Goal: Task Accomplishment & Management: Complete application form

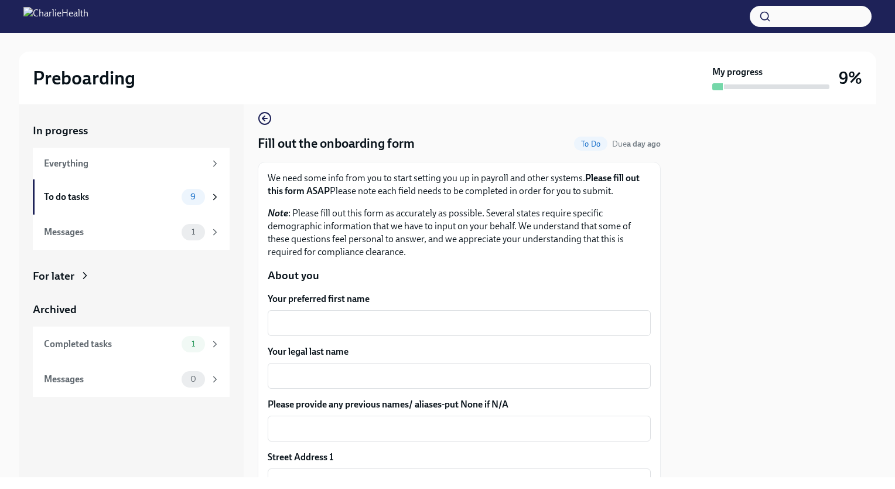
scroll to position [12, 0]
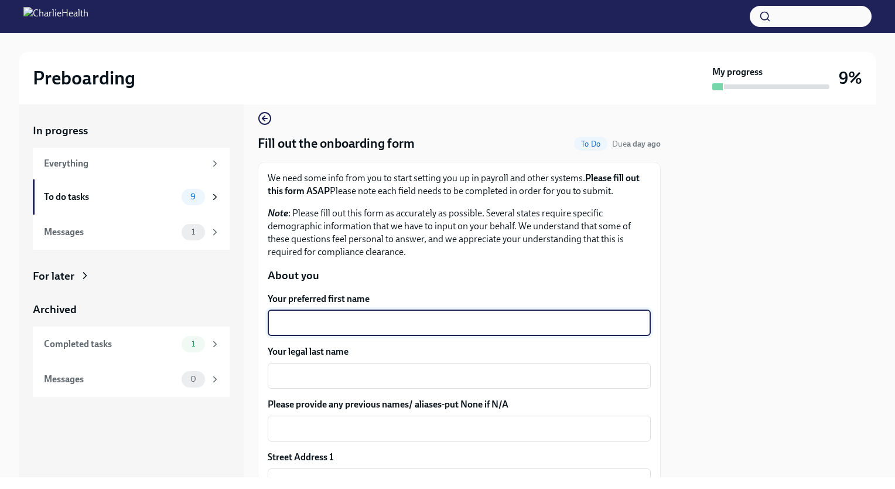
click at [356, 318] on textarea "Your preferred first name" at bounding box center [459, 323] width 369 height 14
type textarea "Tahtianna"
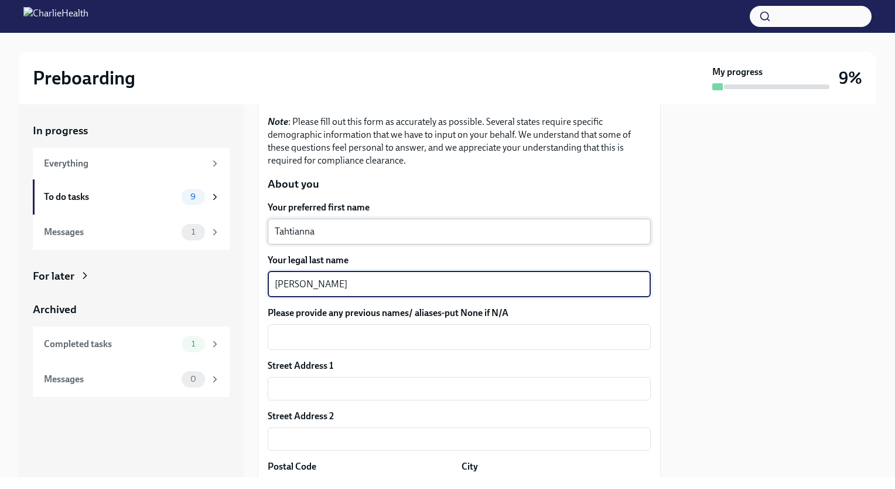
scroll to position [108, 0]
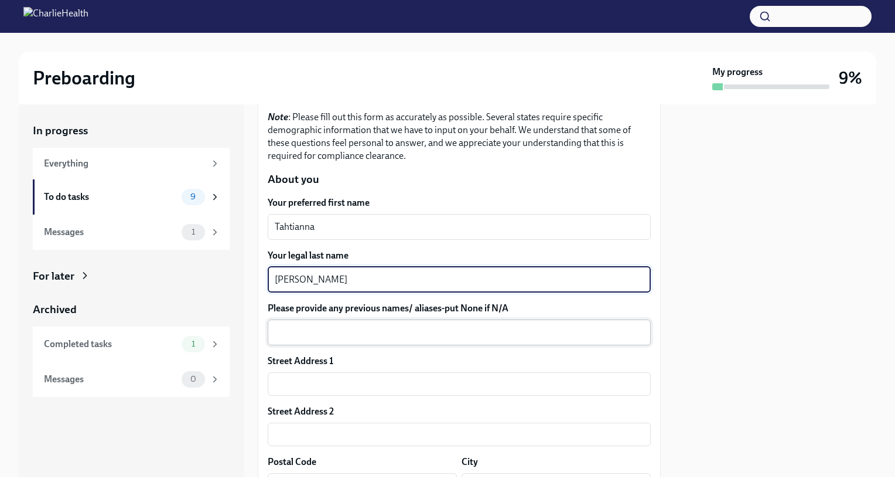
type textarea "Alston"
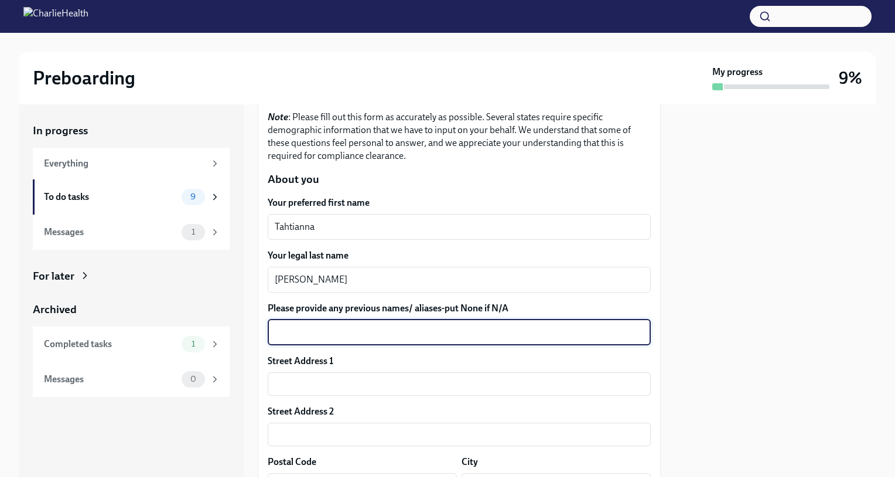
click at [367, 328] on textarea "Please provide any previous names/ aliases-put None if N/A" at bounding box center [459, 332] width 369 height 14
type textarea "N/A"
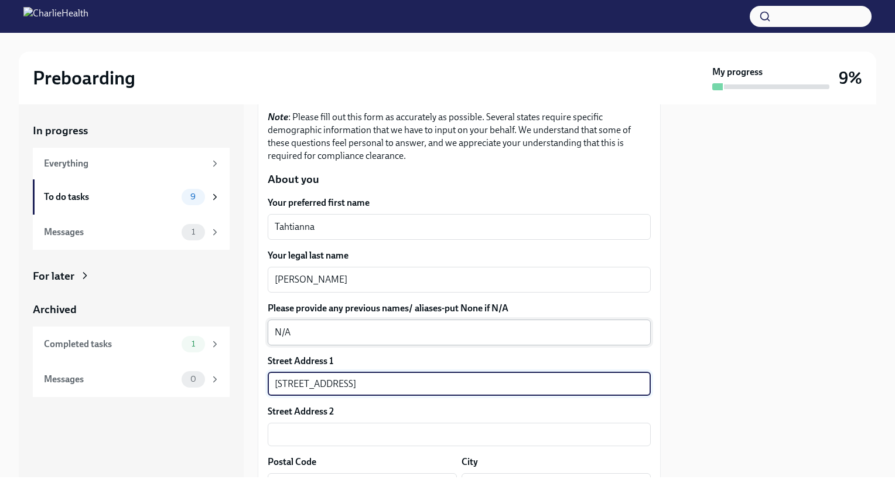
type input "2101 Water Crest Lane"
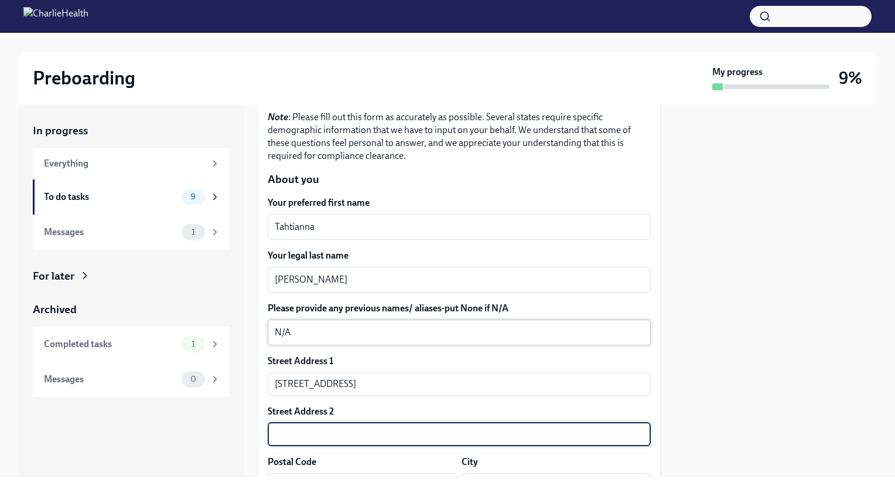
scroll to position [127, 0]
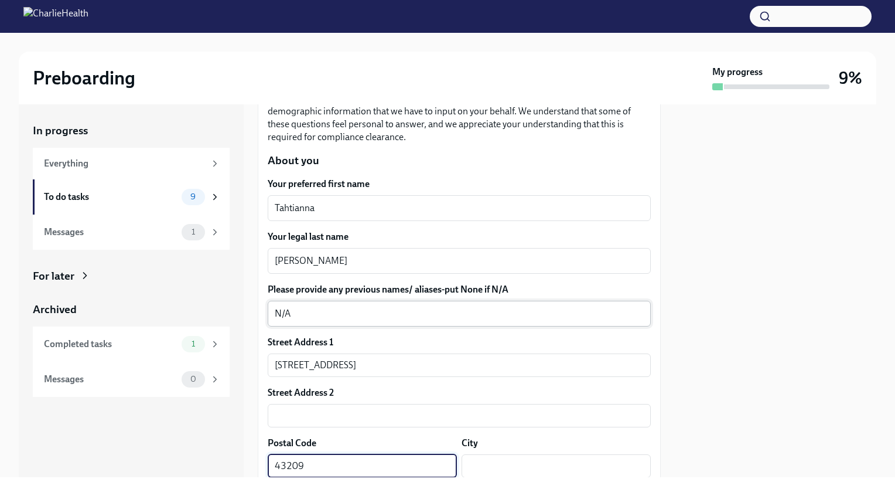
type input "43209"
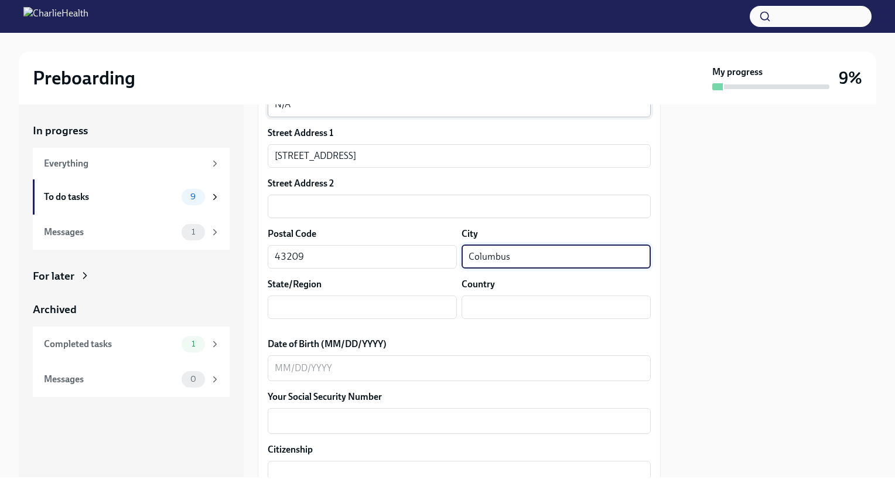
scroll to position [337, 0]
type input "Columbus"
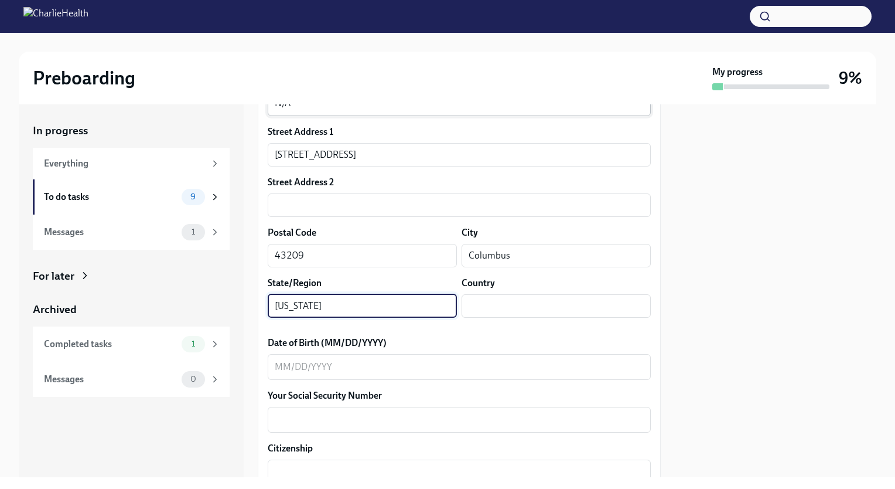
type input "Ohio"
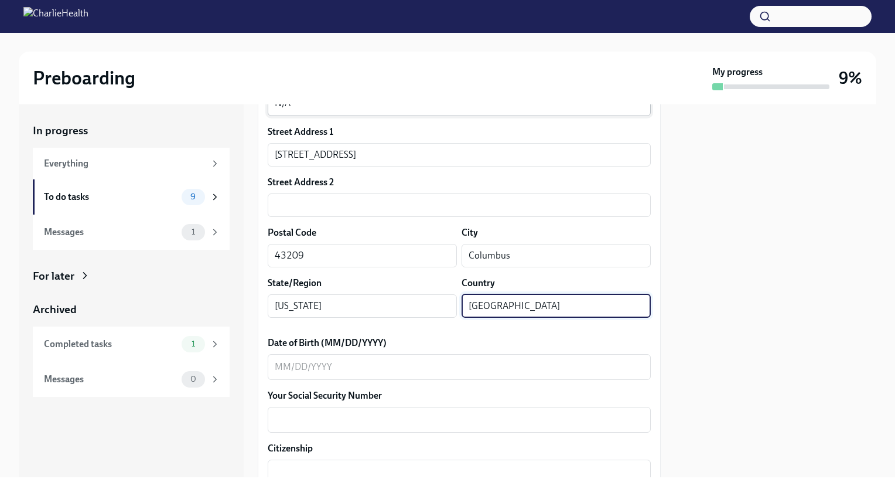
type input "USA"
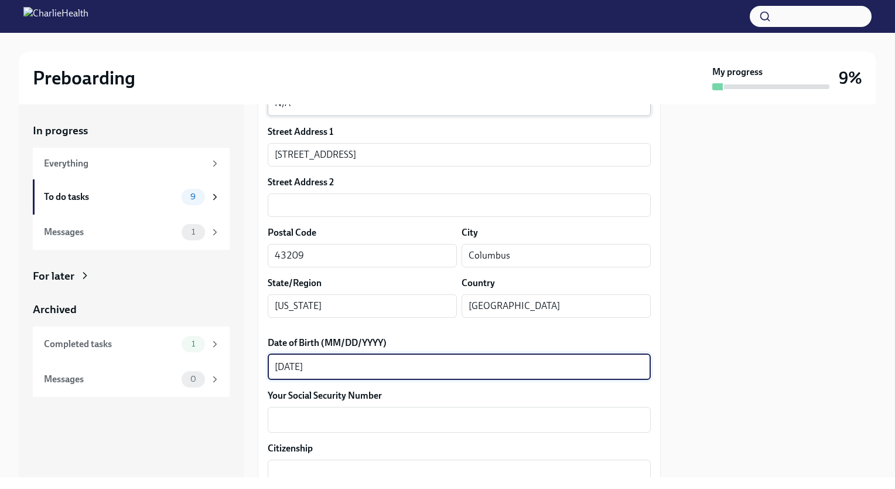
type textarea "06/03/1993"
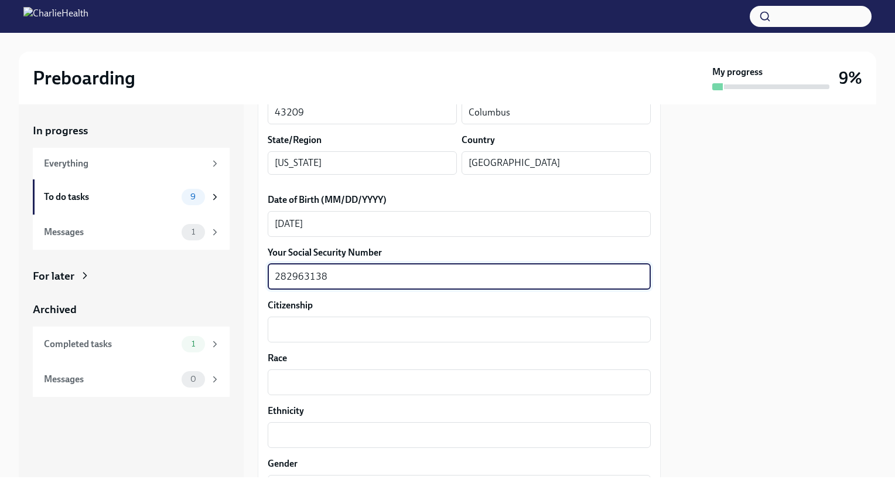
scroll to position [485, 0]
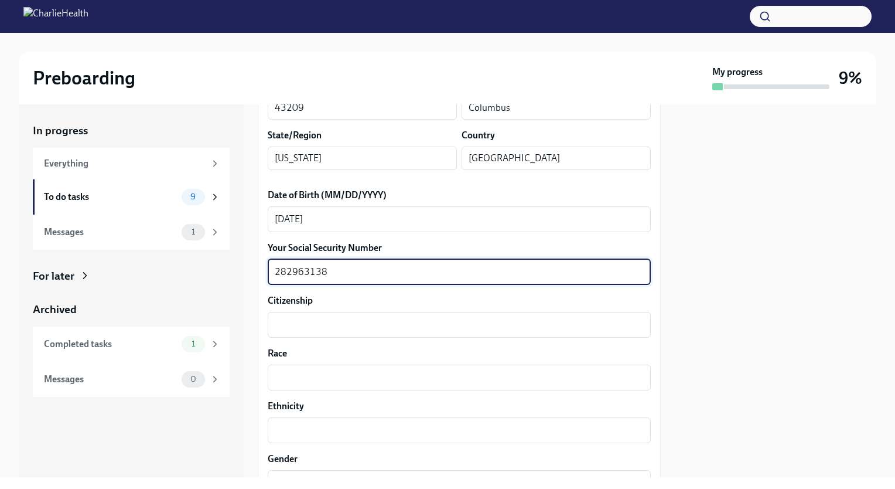
type textarea "282963138"
click at [367, 328] on textarea "Citizenship" at bounding box center [459, 325] width 369 height 14
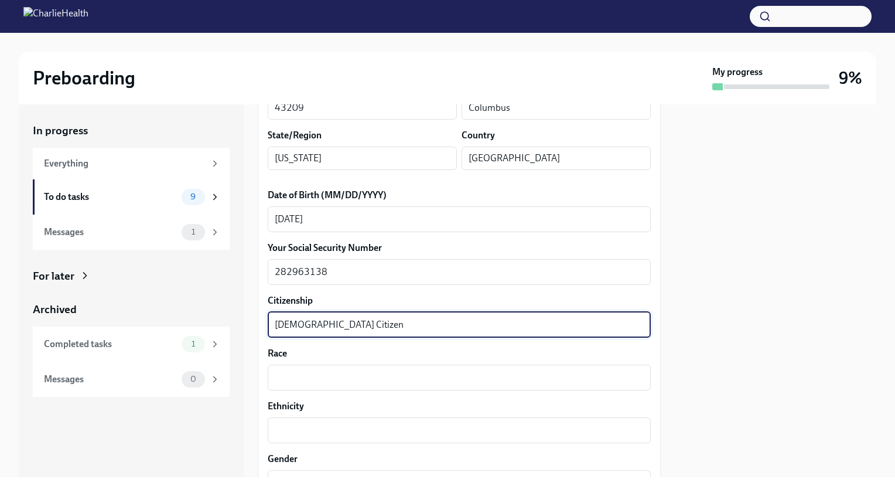
type textarea "US Citizen"
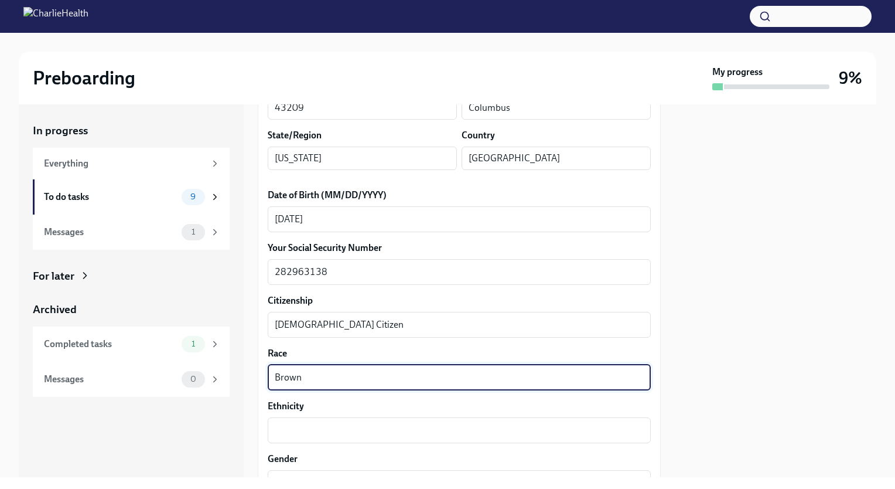
type textarea "Brown"
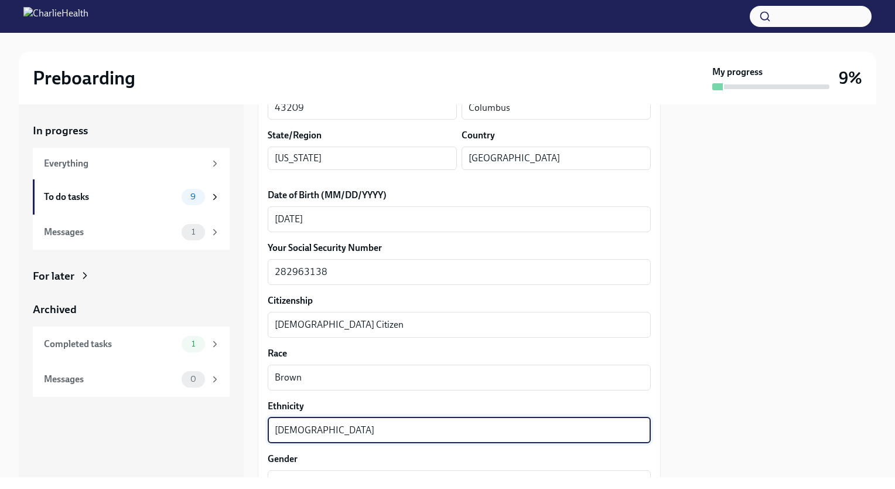
type textarea "African American"
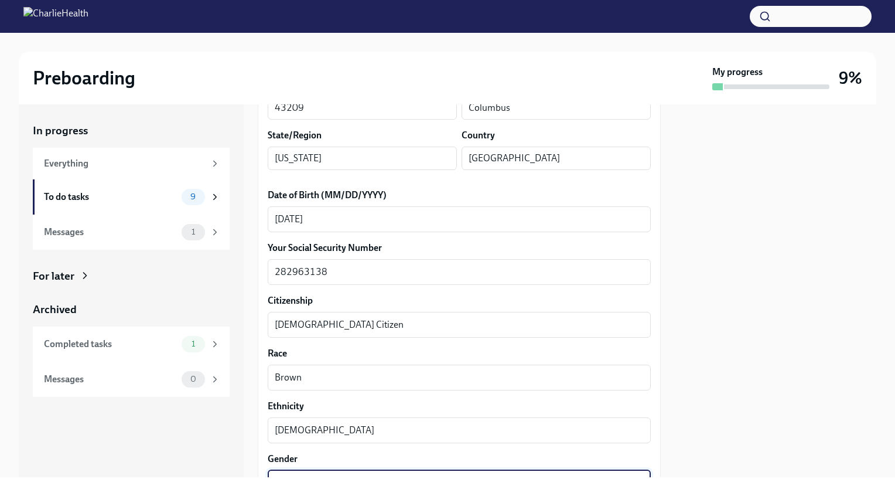
scroll to position [496, 0]
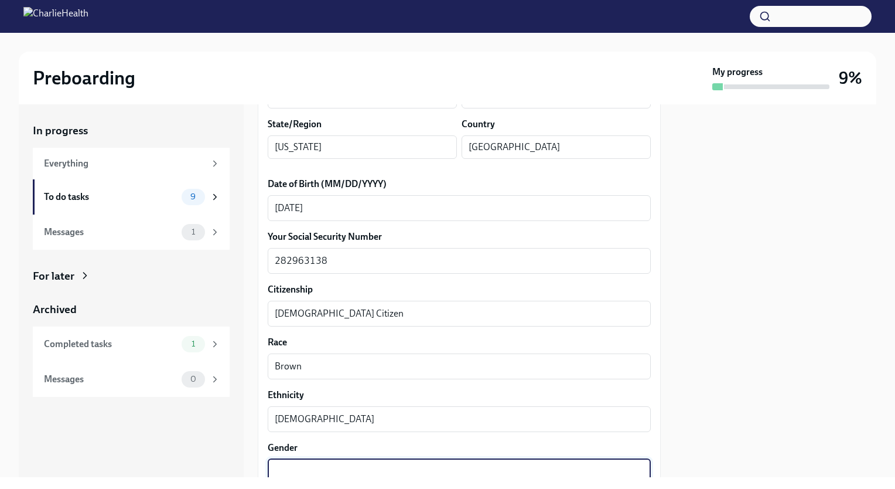
type textarea "D"
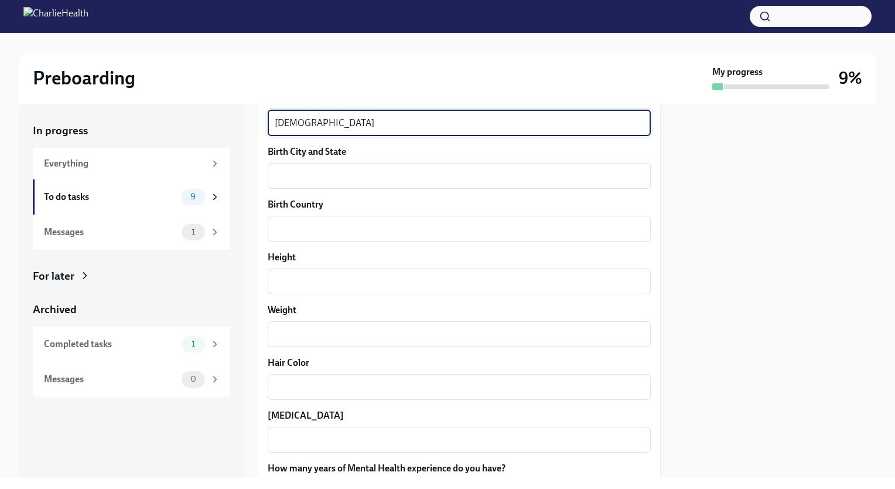
scroll to position [845, 0]
type textarea "Female"
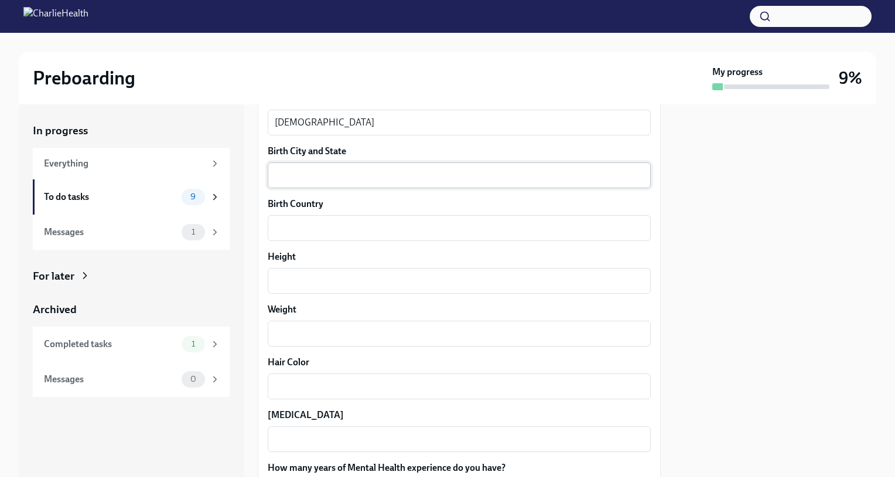
click at [404, 164] on div "x ​" at bounding box center [459, 175] width 383 height 26
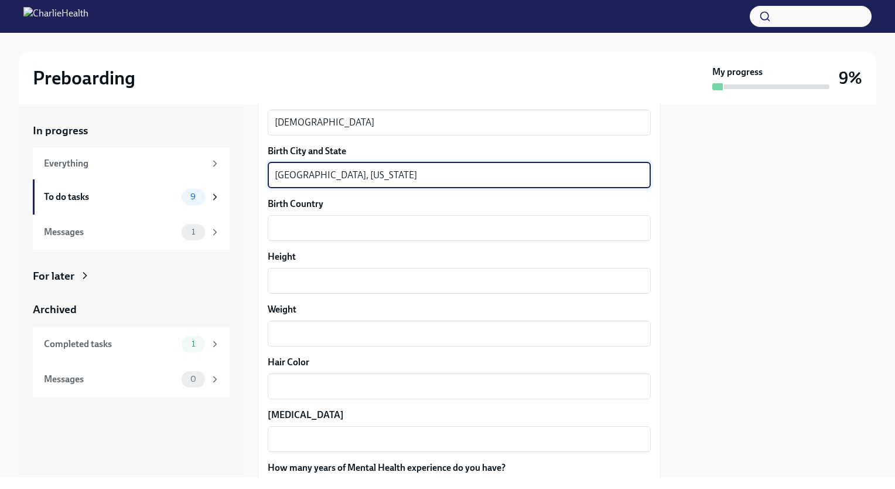
type textarea "Dayton, Ohio"
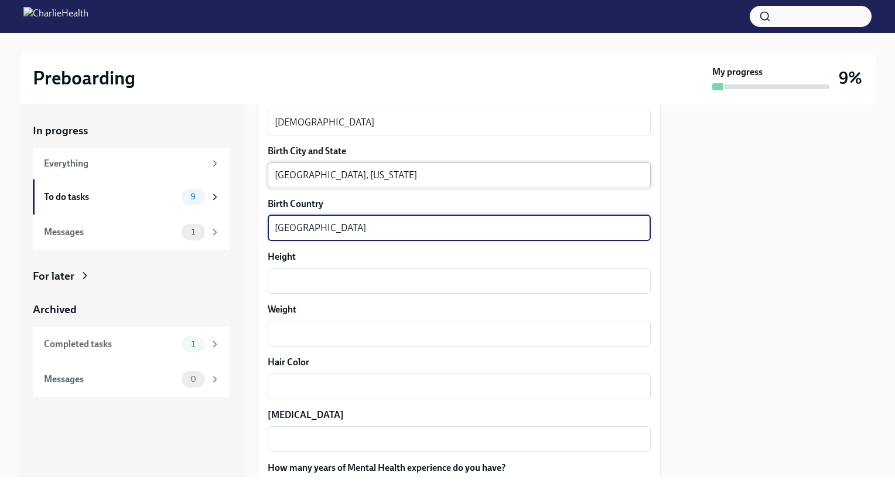
type textarea "USA"
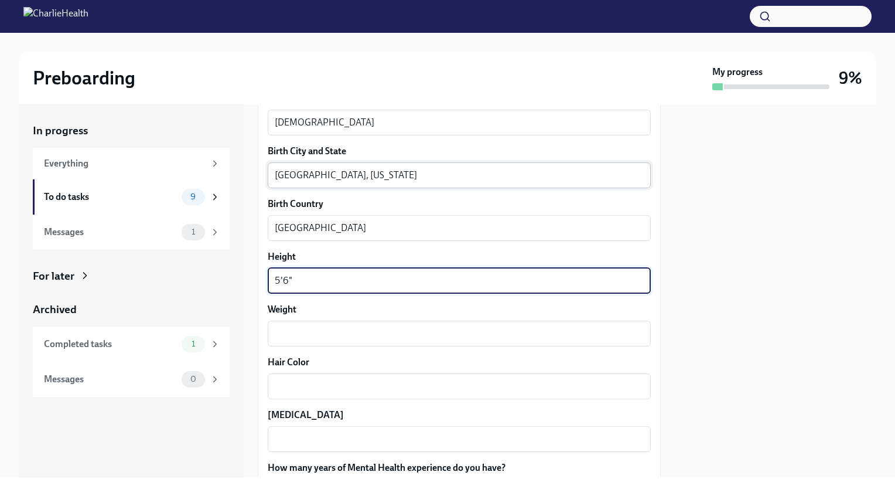
type textarea "5'6""
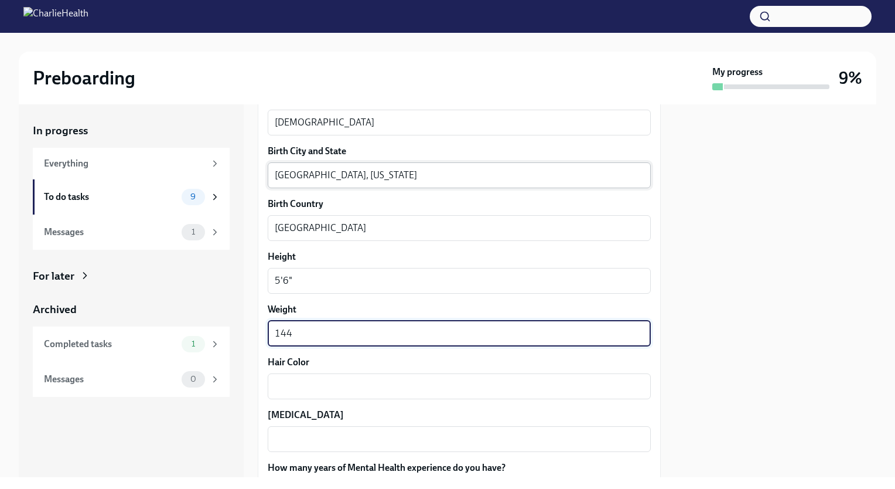
type textarea "144"
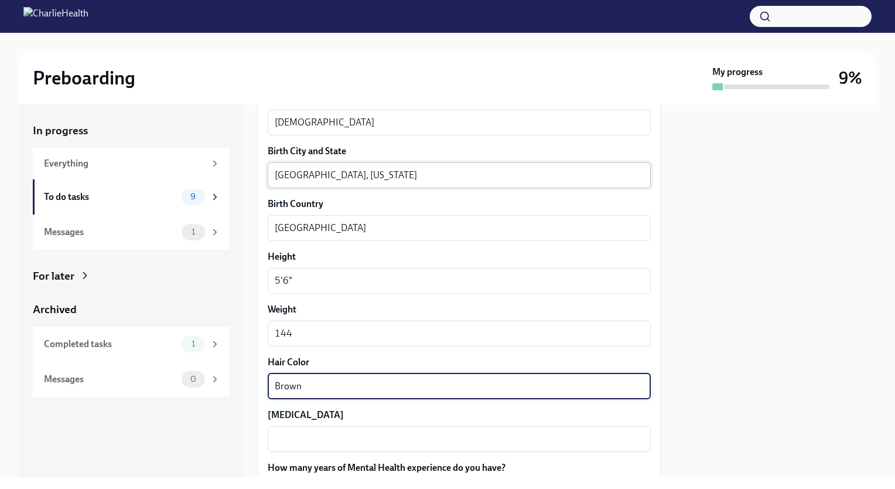
type textarea "Brown"
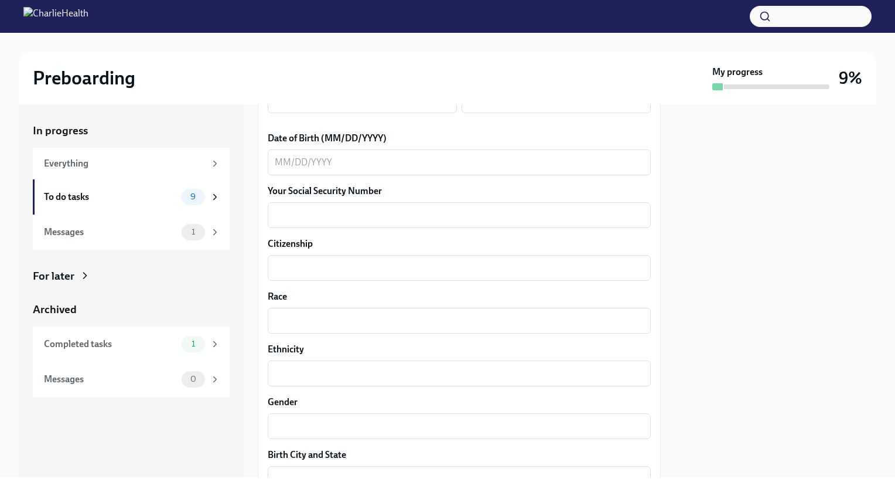
scroll to position [0, 0]
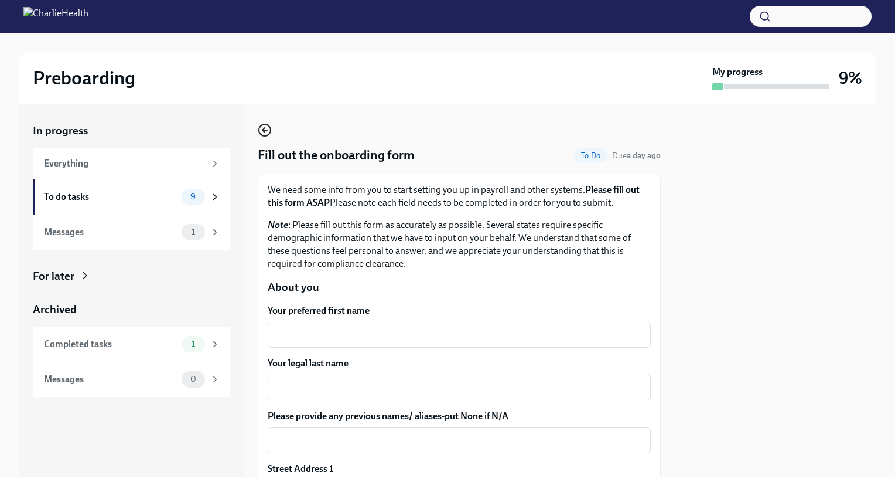
click at [264, 130] on icon "button" at bounding box center [265, 130] width 5 height 0
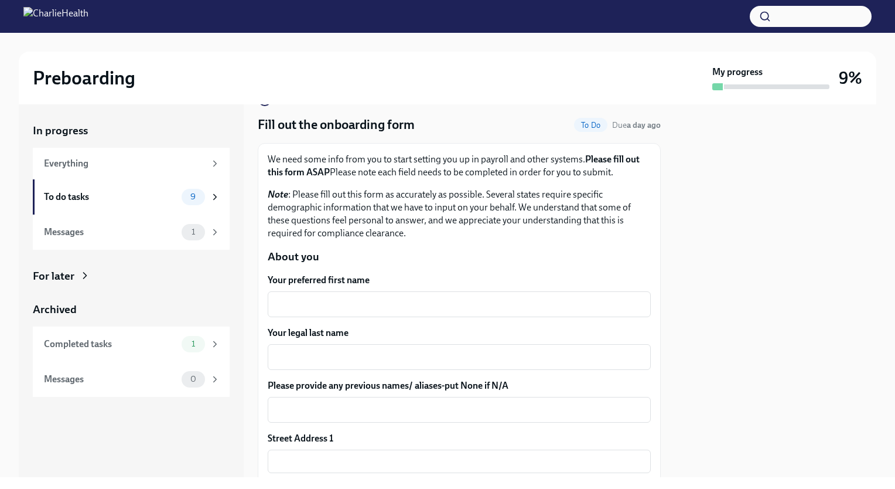
scroll to position [32, 0]
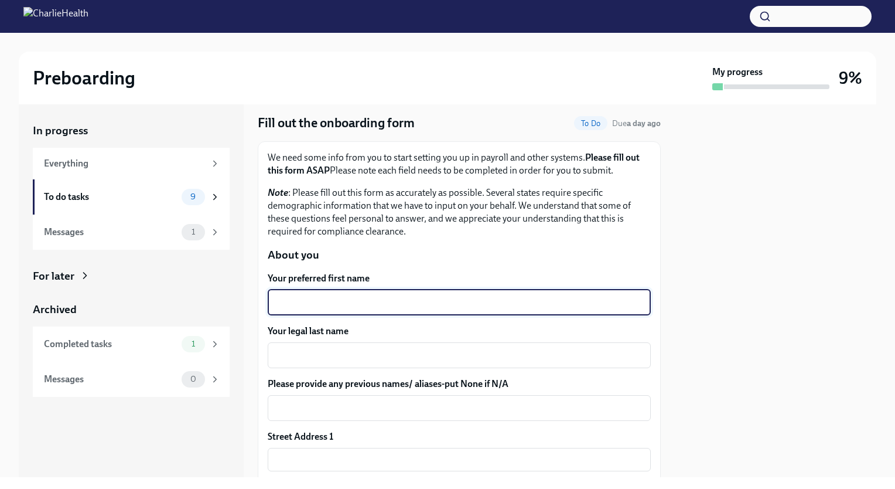
click at [414, 297] on textarea "Your preferred first name" at bounding box center [459, 302] width 369 height 14
type textarea "Tahtianna"
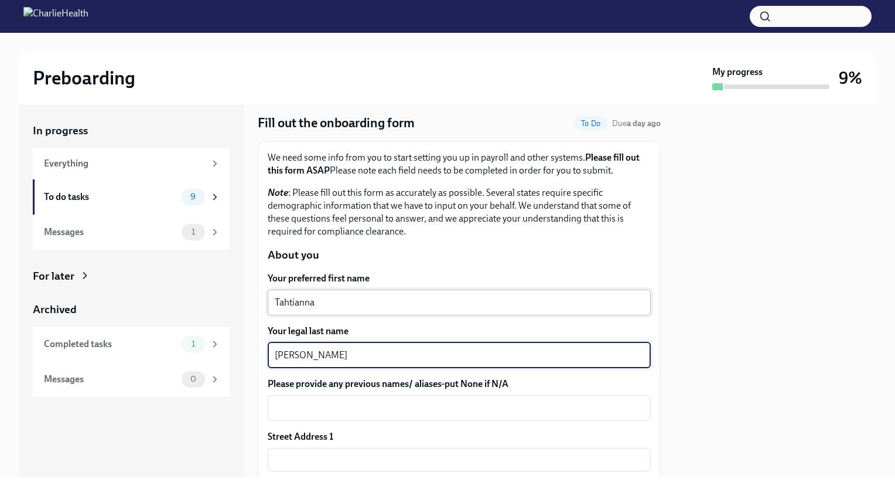
type textarea "Alston"
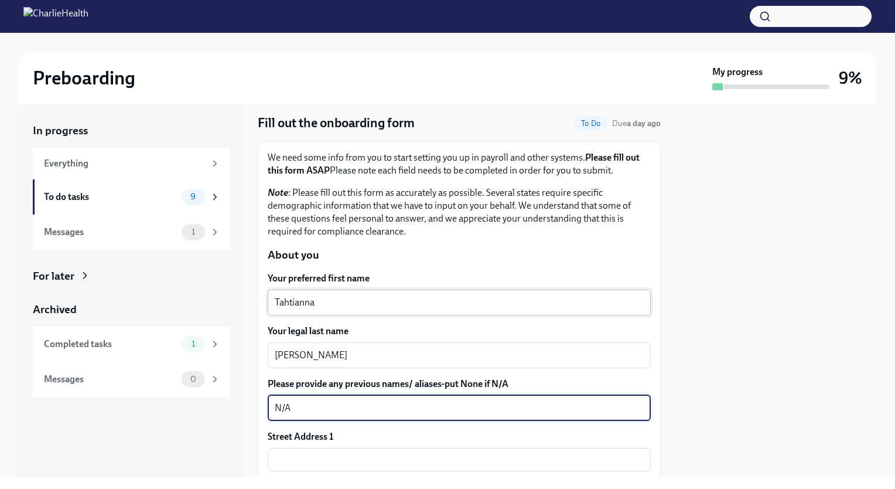
type textarea "N/A"
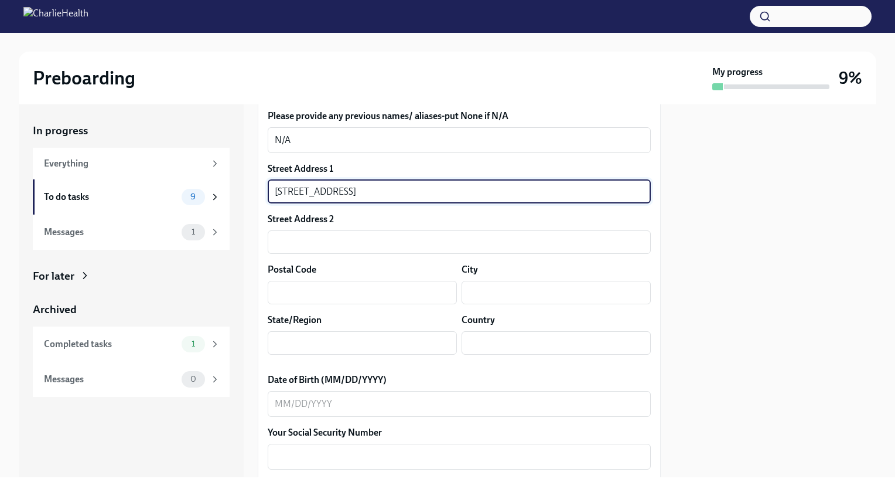
scroll to position [288, 0]
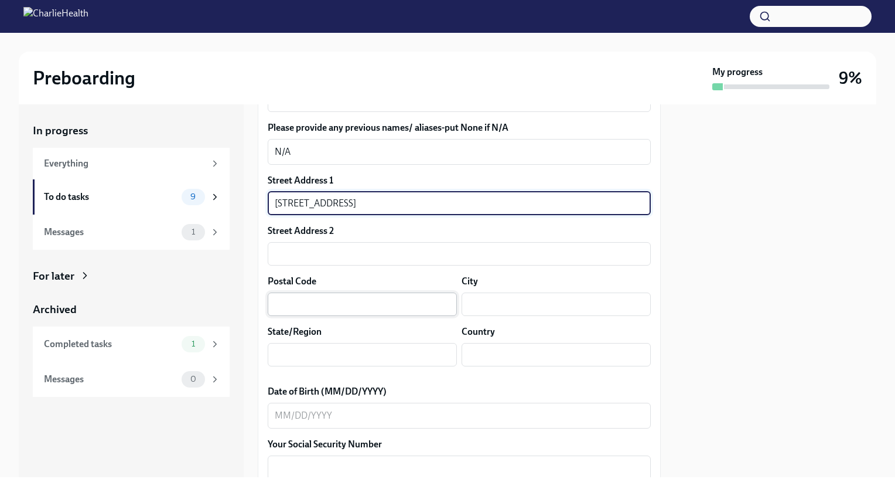
type input "2101 Water Crest Lane"
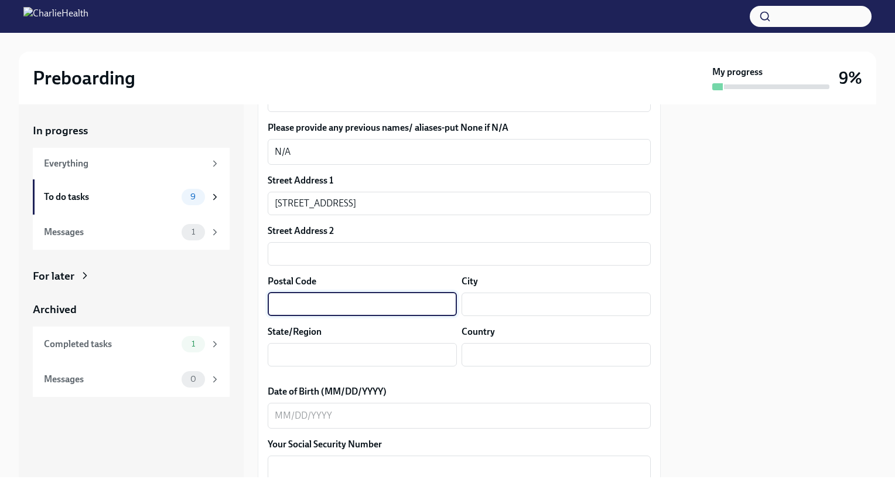
click at [400, 295] on input "text" at bounding box center [362, 303] width 189 height 23
type input "43209"
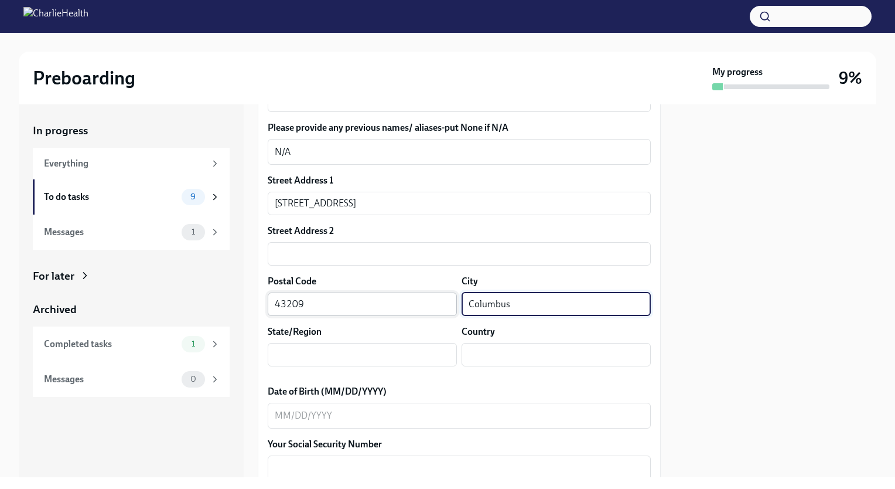
type input "Columbus"
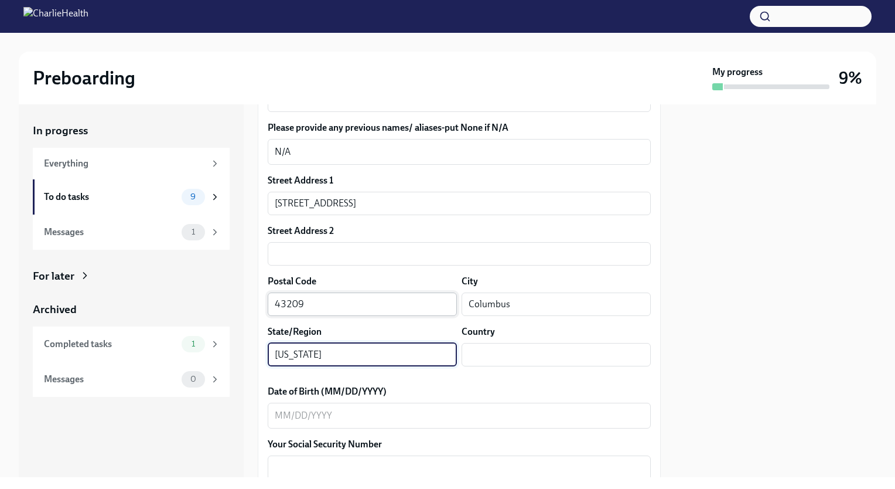
type input "Ohio"
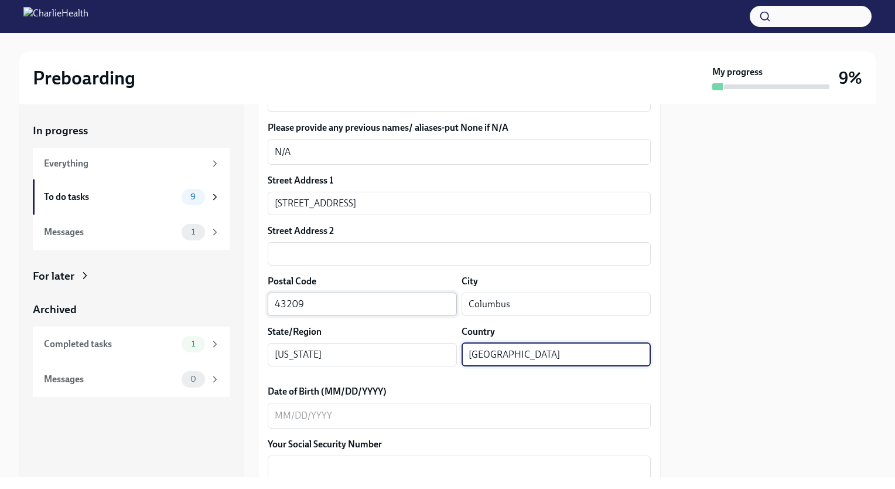
type input "USA"
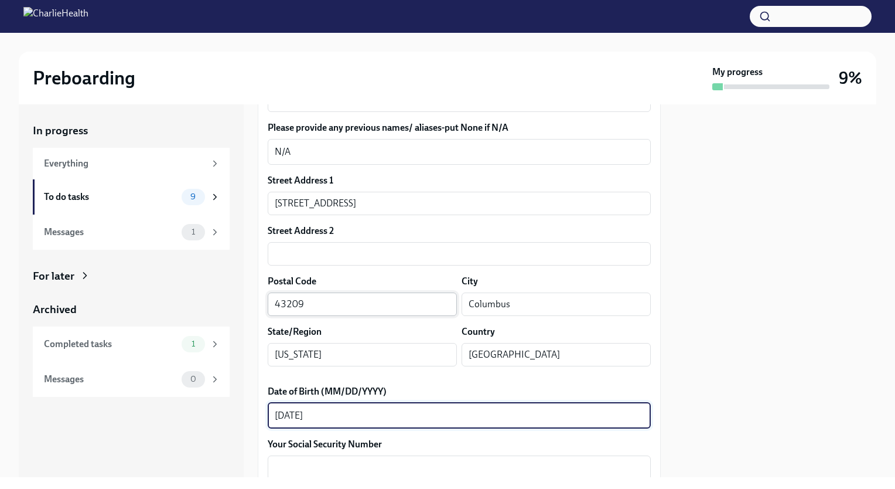
type textarea "06/03/1993"
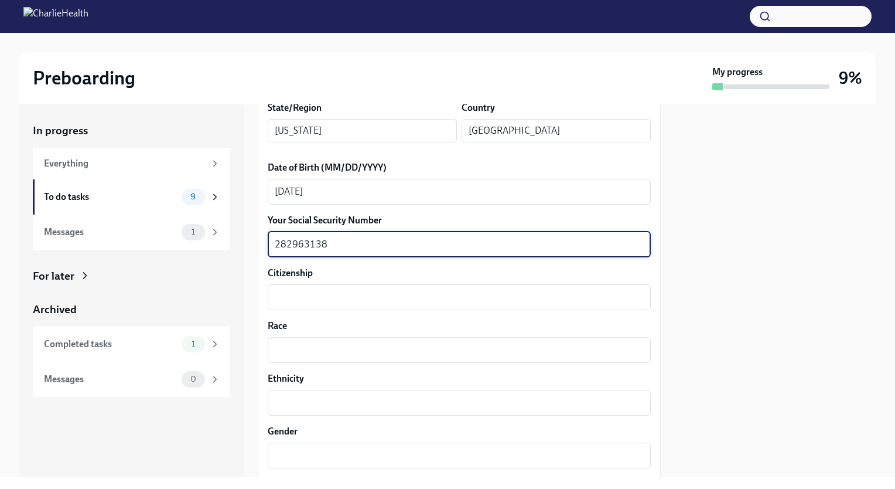
type textarea "282963138"
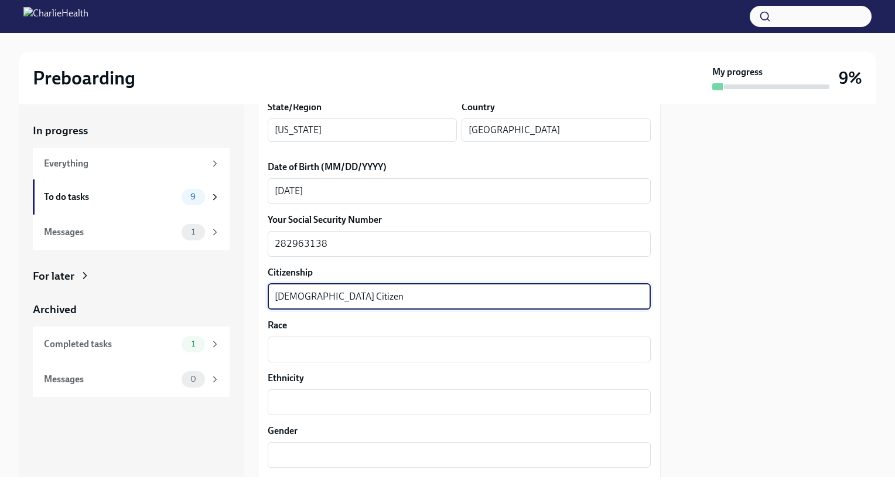
type textarea "US Citizen"
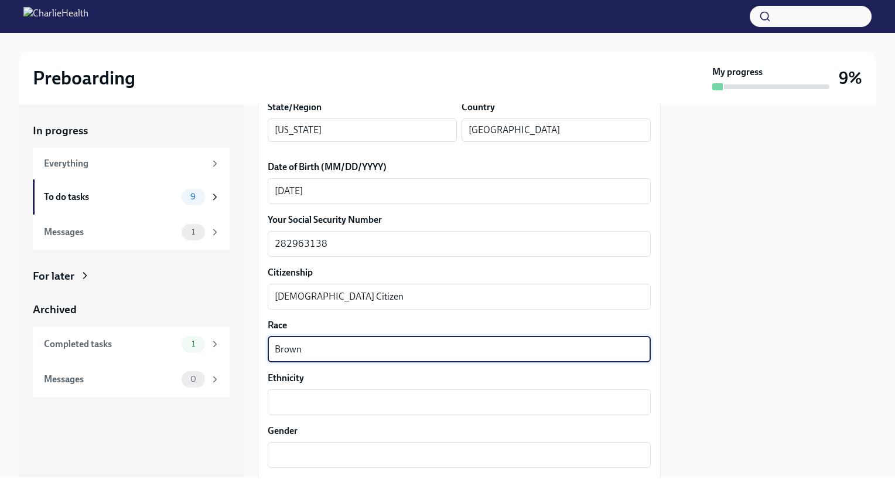
type textarea "Brown"
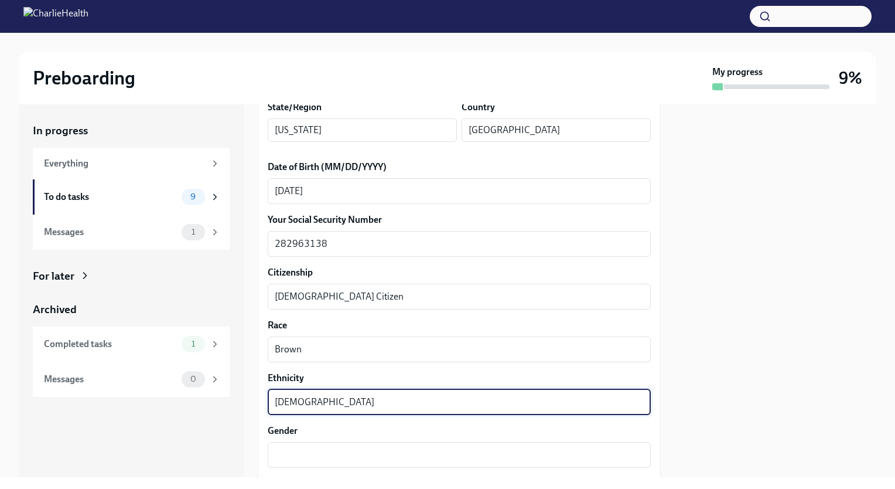
type textarea "African American"
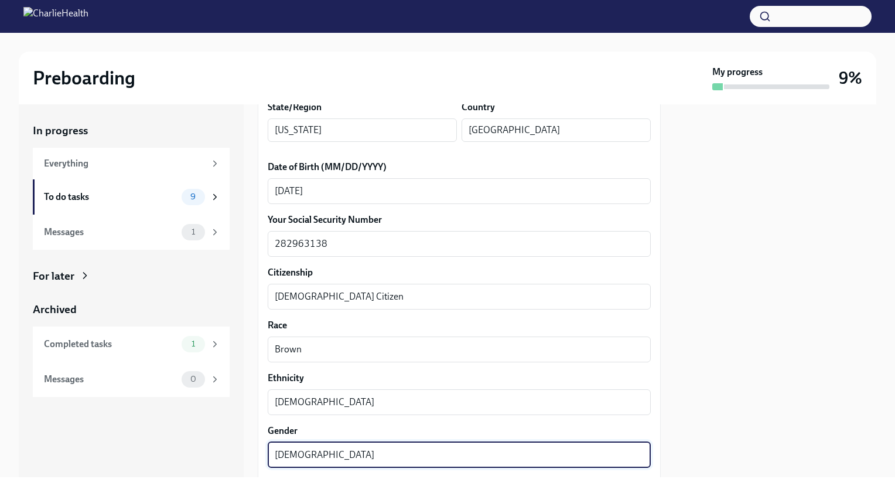
type textarea "Female"
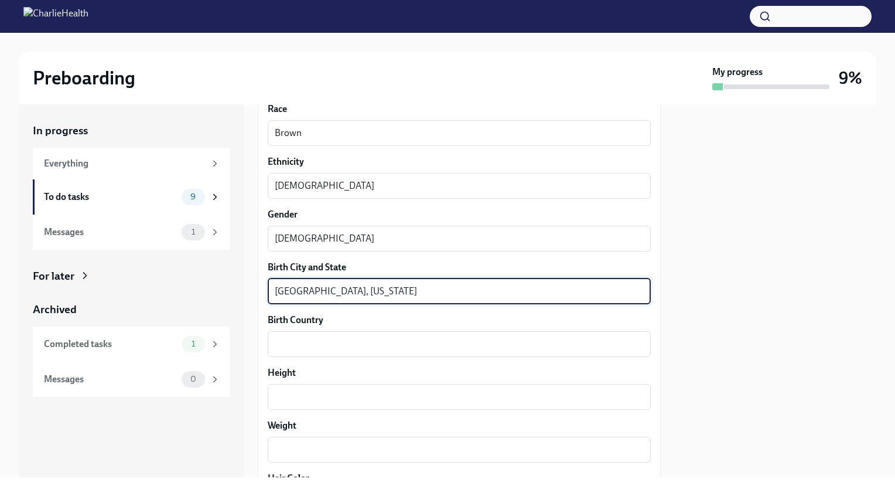
type textarea "Dayton, Ohio"
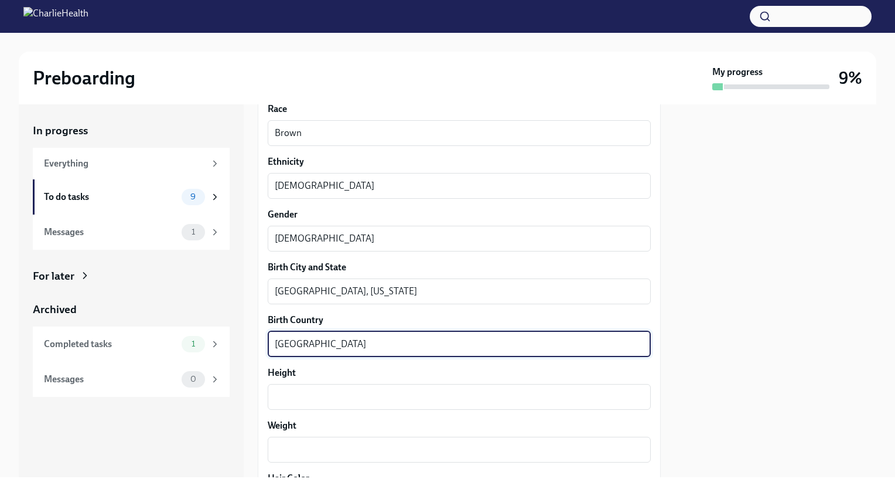
type textarea "USA"
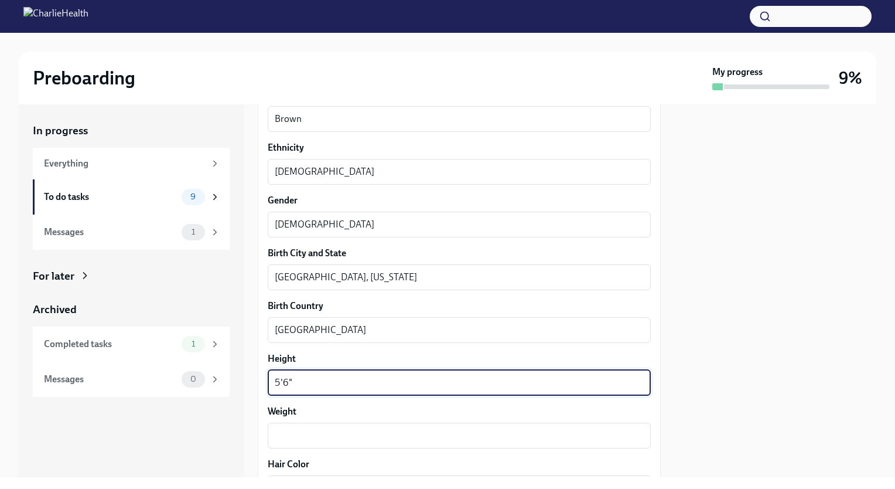
scroll to position [745, 0]
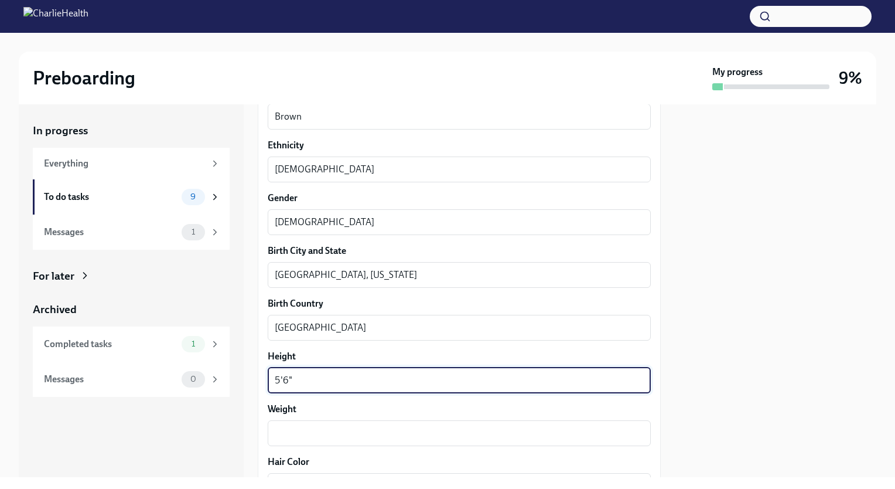
type textarea "5'6""
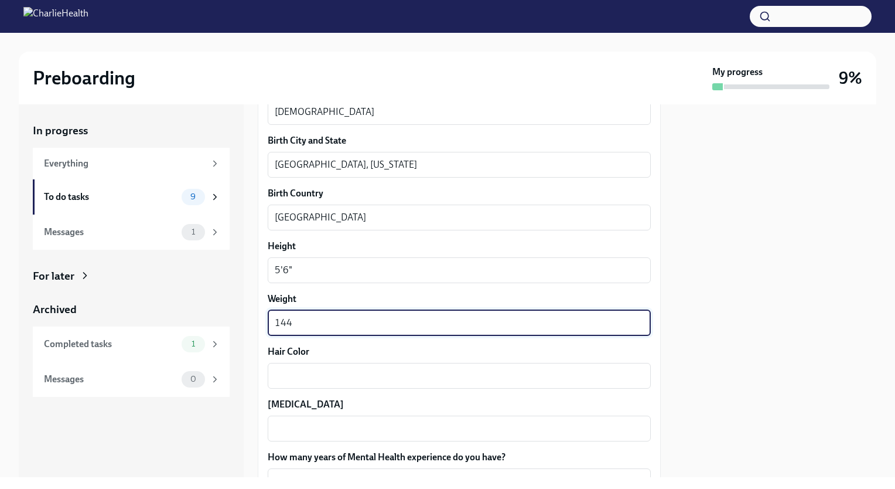
type textarea "144"
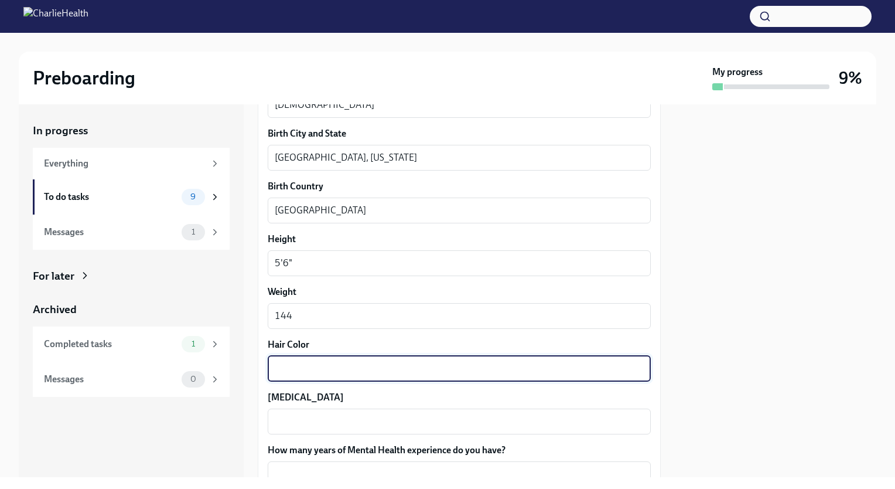
paste textarea "Brown"
type textarea "Brown"
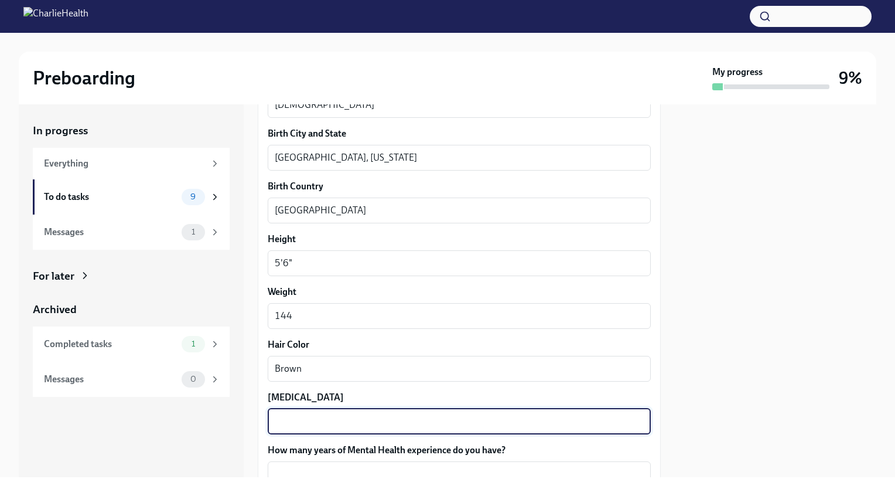
paste textarea "Brown"
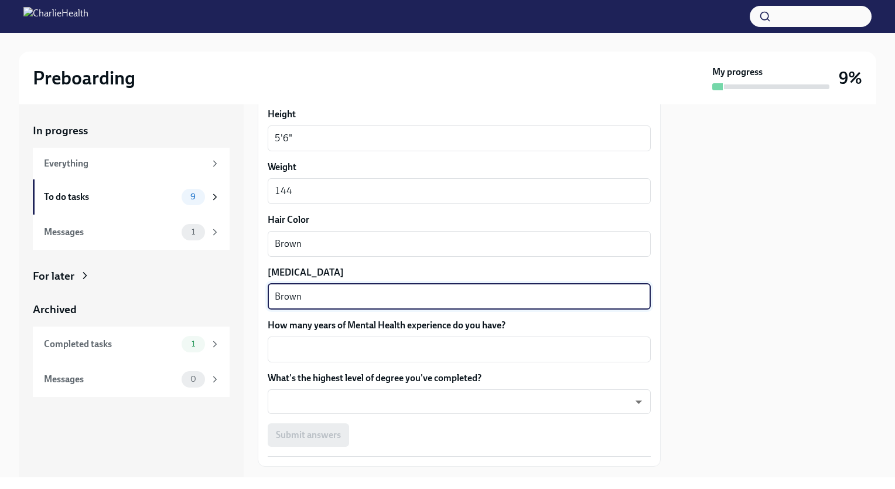
scroll to position [989, 0]
type textarea "Brown"
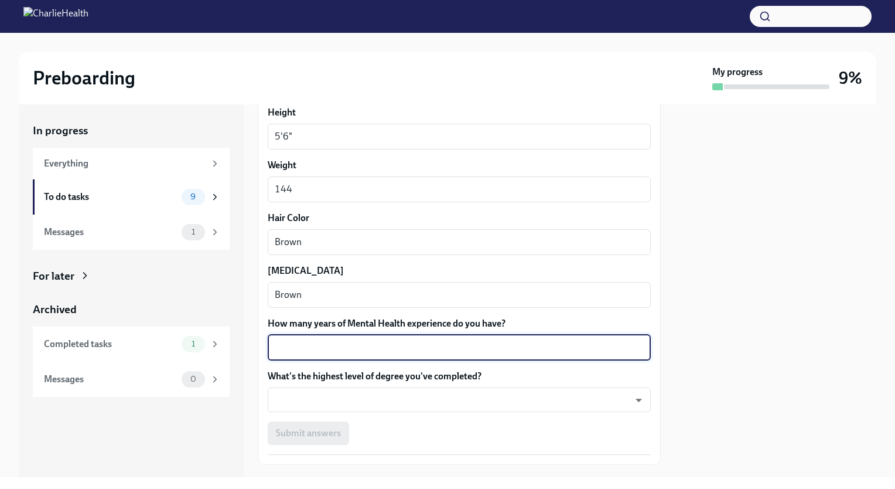
click at [428, 348] on textarea "How many years of Mental Health experience do you have?" at bounding box center [459, 347] width 369 height 14
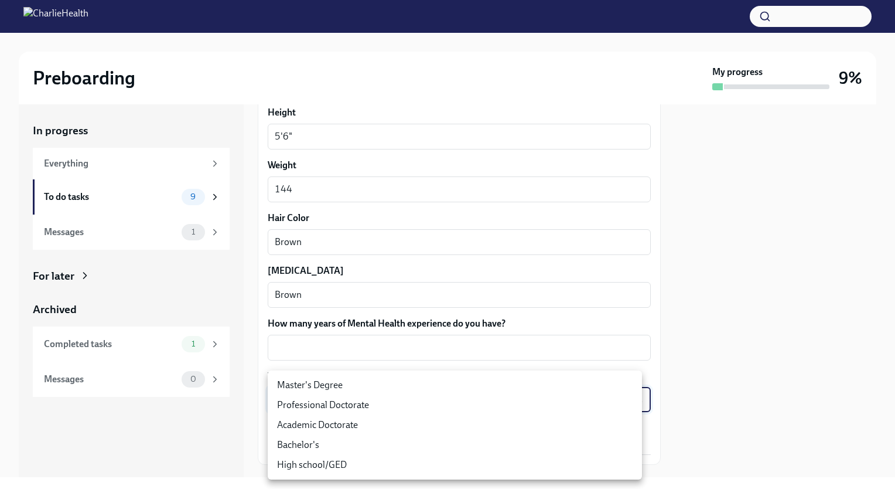
click at [440, 397] on body "Preboarding My progress 9% In progress Everything To do tasks 9 Messages 1 For …" at bounding box center [447, 244] width 895 height 489
click at [425, 381] on li "Master's Degree" at bounding box center [455, 385] width 374 height 20
type input "2vBr-ghkD"
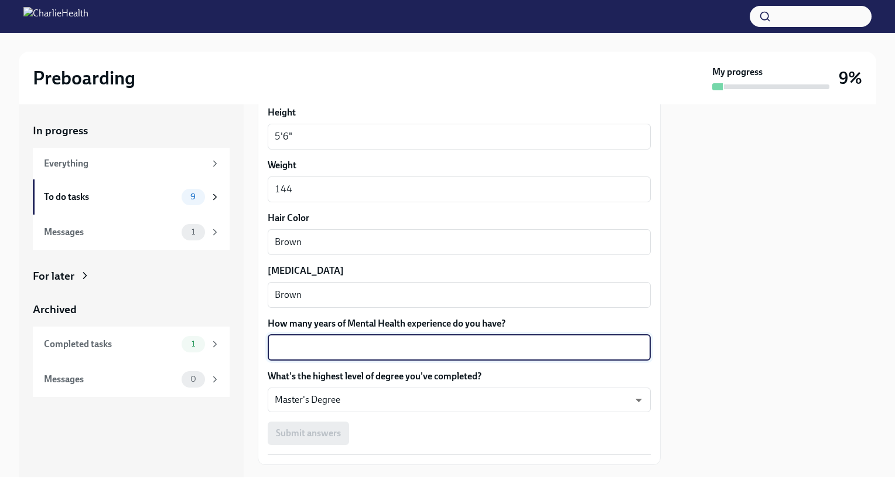
click at [442, 347] on textarea "How many years of Mental Health experience do you have?" at bounding box center [459, 347] width 369 height 14
click at [408, 343] on textarea "How many years of Mental Health experience do you have?" at bounding box center [459, 347] width 369 height 14
type textarea "2"
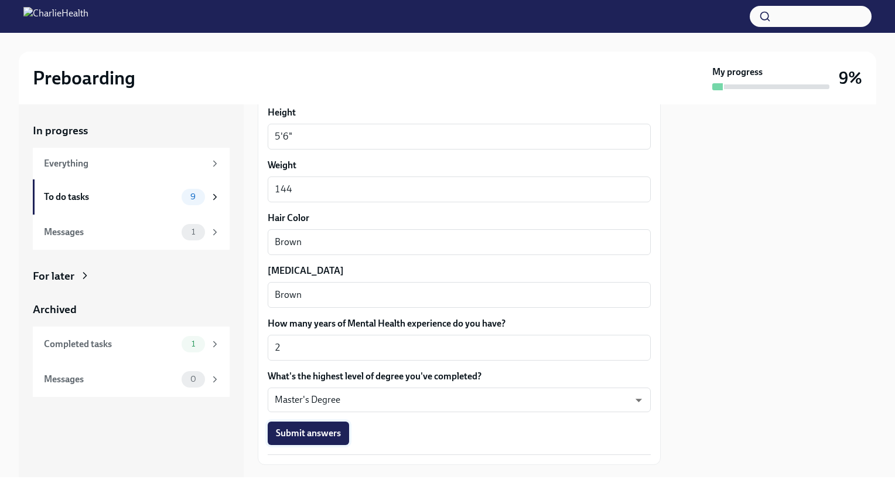
click at [324, 435] on span "Submit answers" at bounding box center [308, 433] width 65 height 12
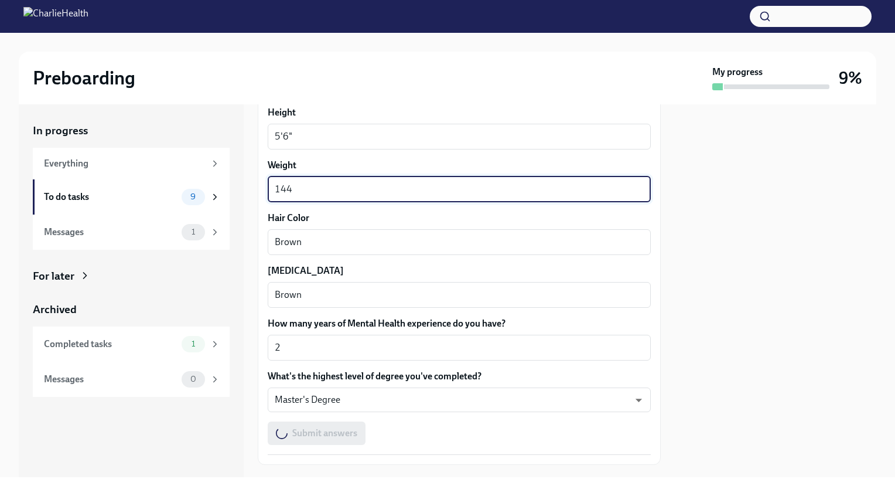
click at [328, 189] on textarea "144" at bounding box center [459, 189] width 369 height 14
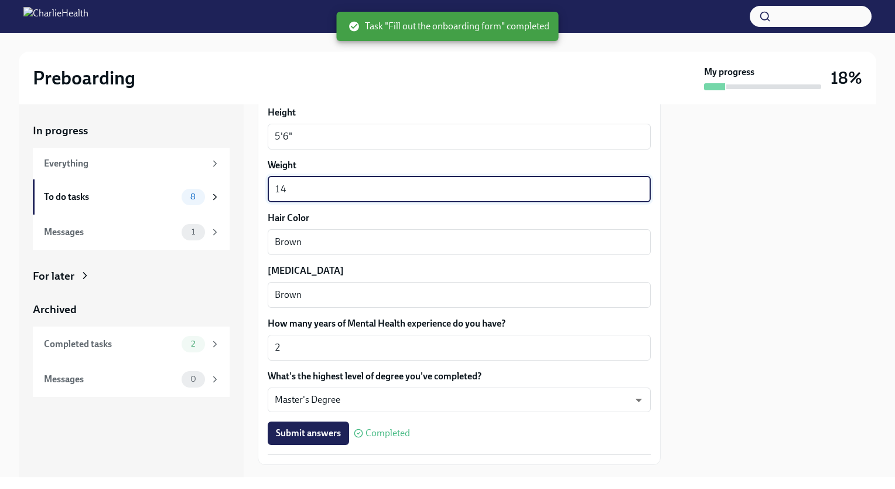
type textarea "1"
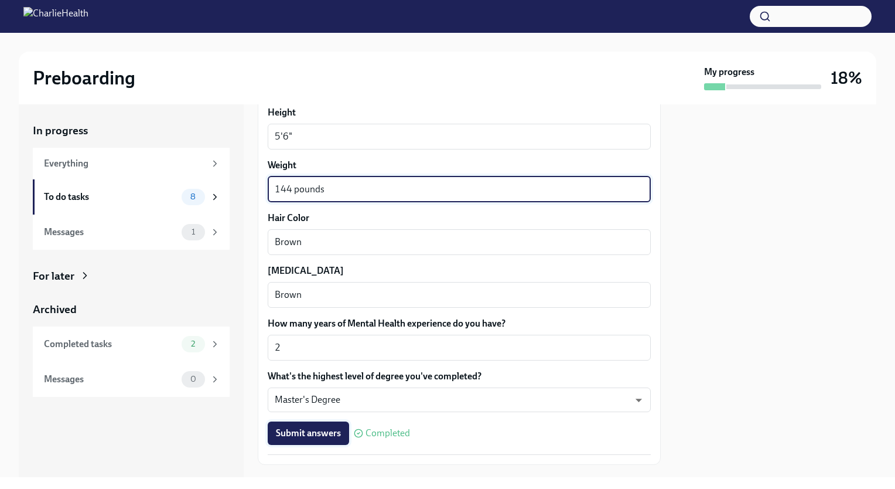
type textarea "144 pounds"
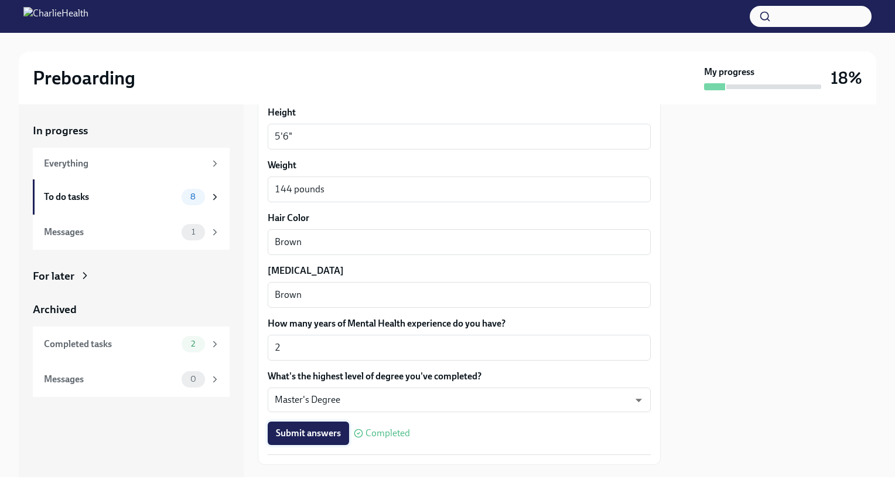
click at [316, 431] on span "Submit answers" at bounding box center [308, 433] width 65 height 12
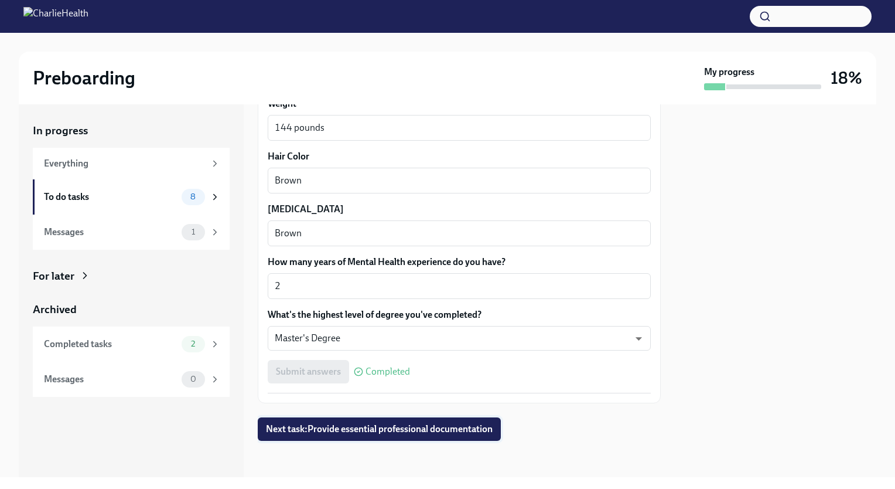
click at [459, 421] on button "Next task : Provide essential professional documentation" at bounding box center [379, 428] width 243 height 23
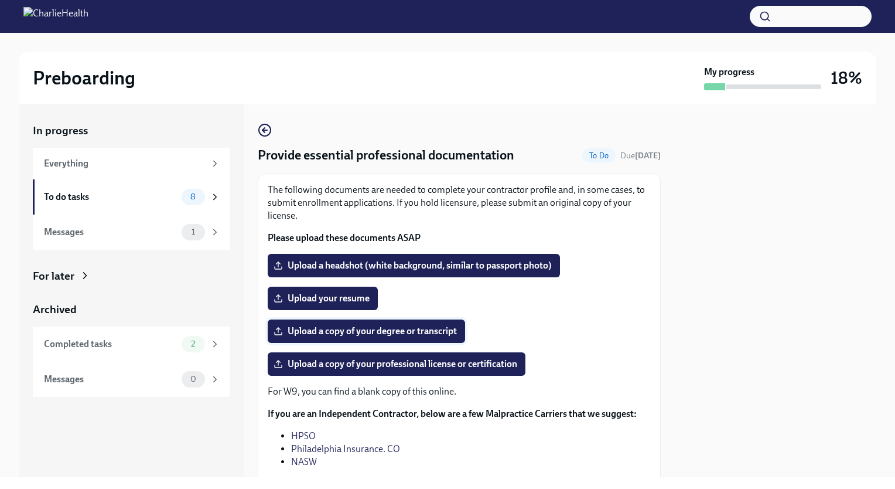
click at [437, 329] on span "Upload a copy of your degree or transcript" at bounding box center [366, 331] width 181 height 12
click at [0, 0] on input "Upload a copy of your degree or transcript" at bounding box center [0, 0] width 0 height 0
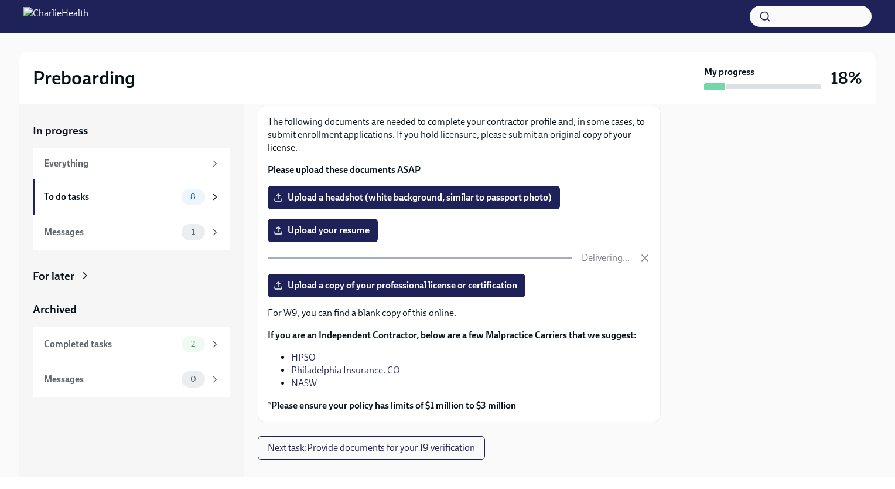
scroll to position [70, 0]
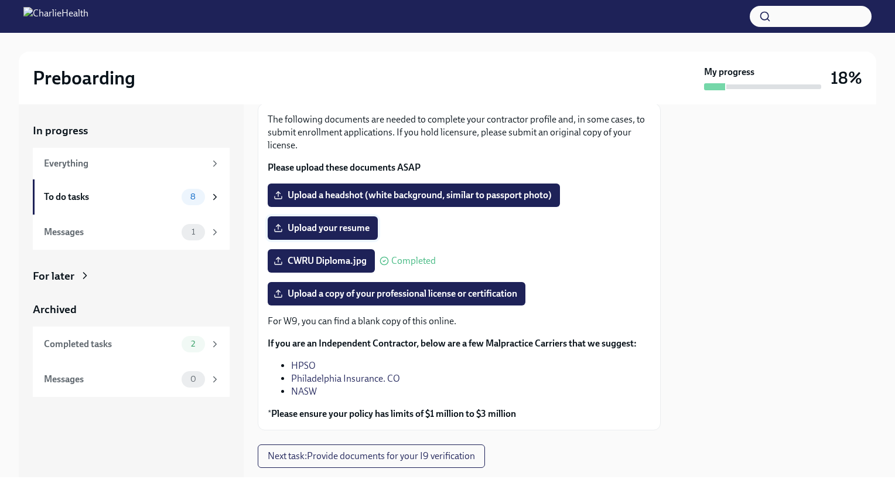
click at [365, 226] on span "Upload your resume" at bounding box center [323, 228] width 94 height 12
click at [0, 0] on input "Upload your resume" at bounding box center [0, 0] width 0 height 0
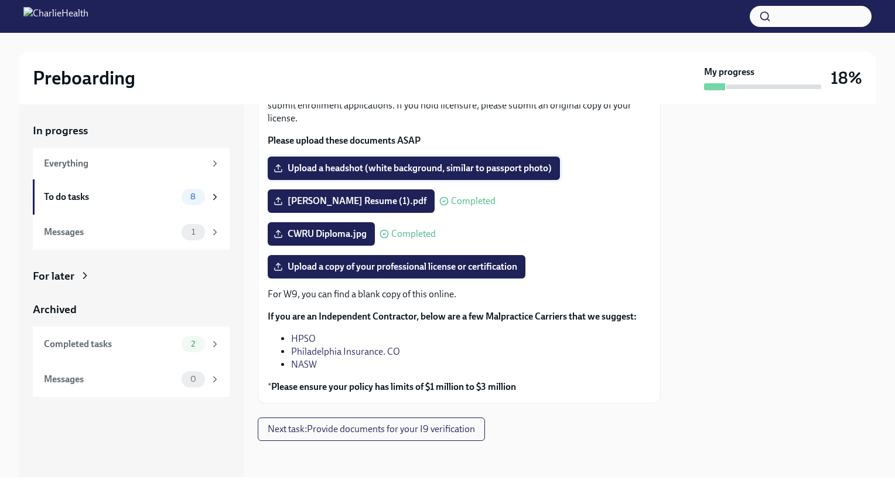
click at [434, 165] on span "Upload a headshot (white background, similar to passport photo)" at bounding box center [414, 168] width 276 height 12
click at [0, 0] on input "Upload a headshot (white background, similar to passport photo)" at bounding box center [0, 0] width 0 height 0
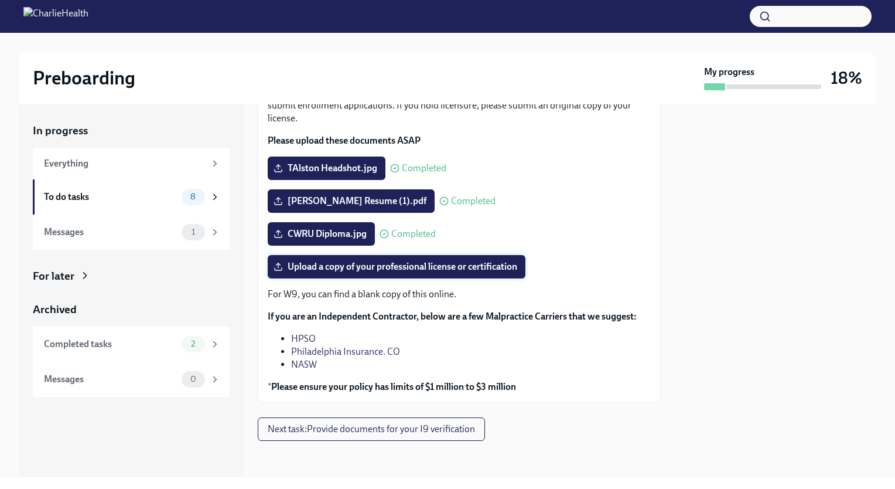
click at [472, 271] on span "Upload a copy of your professional license or certification" at bounding box center [396, 267] width 241 height 12
click at [0, 0] on input "Upload a copy of your professional license or certification" at bounding box center [0, 0] width 0 height 0
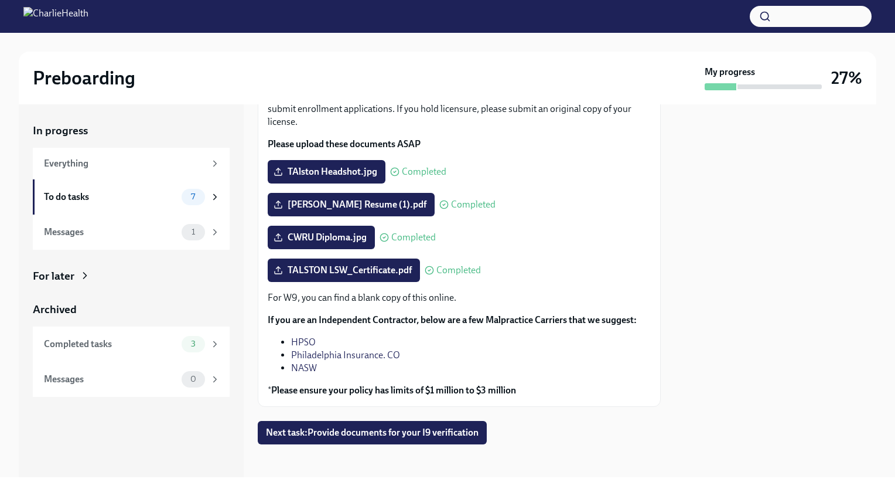
scroll to position [98, 0]
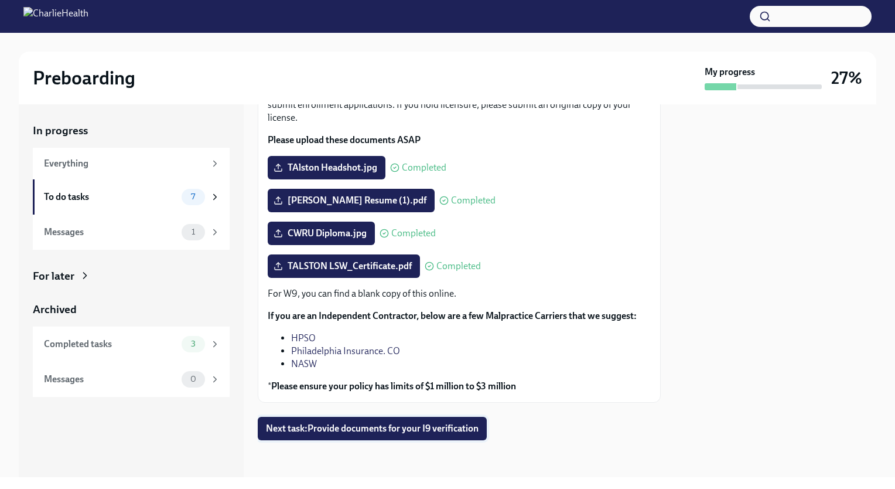
click at [448, 427] on span "Next task : Provide documents for your I9 verification" at bounding box center [372, 429] width 213 height 12
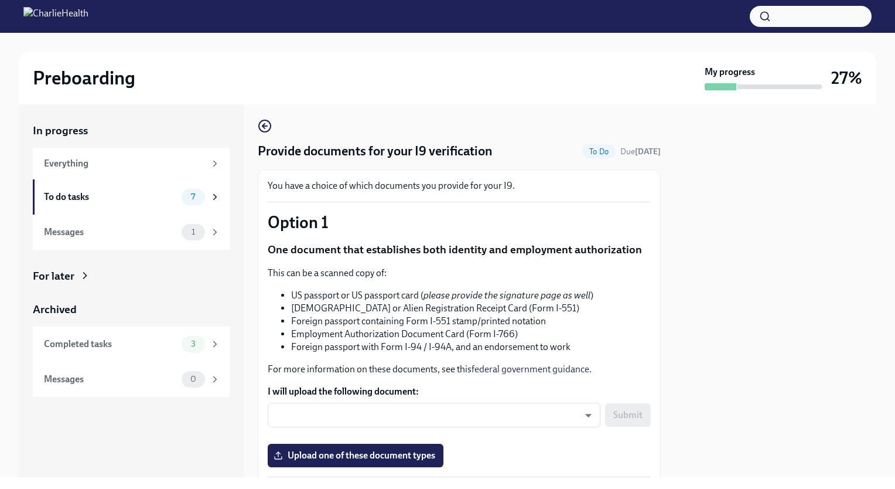
scroll to position [2, 0]
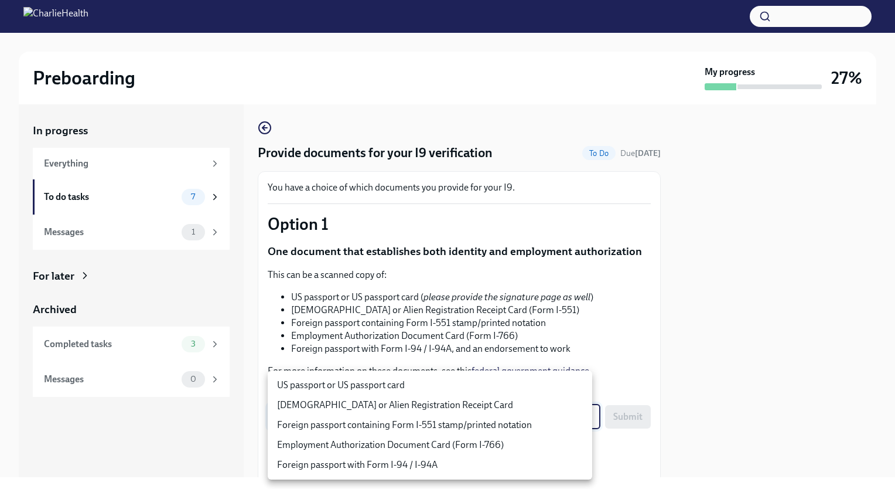
click at [526, 419] on body "Preboarding My progress 27% In progress Everything To do tasks 7 Messages 1 For…" at bounding box center [447, 244] width 895 height 489
click at [404, 384] on li "US passport or US passport card" at bounding box center [430, 385] width 325 height 20
type input "KnYOjnC8x"
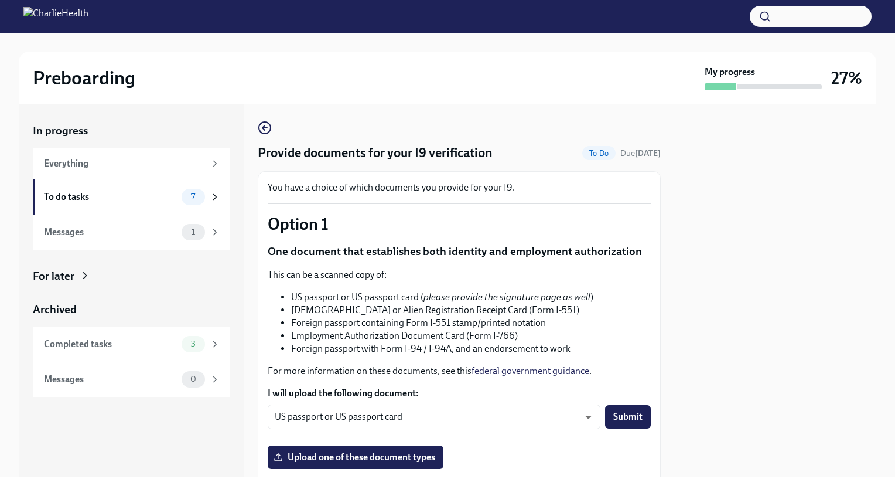
click at [769, 166] on div at bounding box center [776, 290] width 202 height 373
click at [415, 456] on span "Upload one of these document types" at bounding box center [355, 457] width 159 height 12
click at [0, 0] on input "Upload one of these document types" at bounding box center [0, 0] width 0 height 0
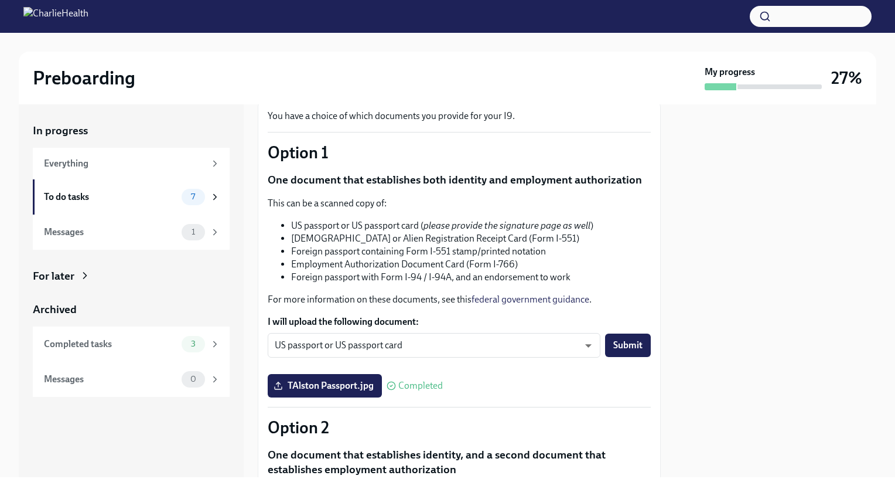
scroll to position [56, 0]
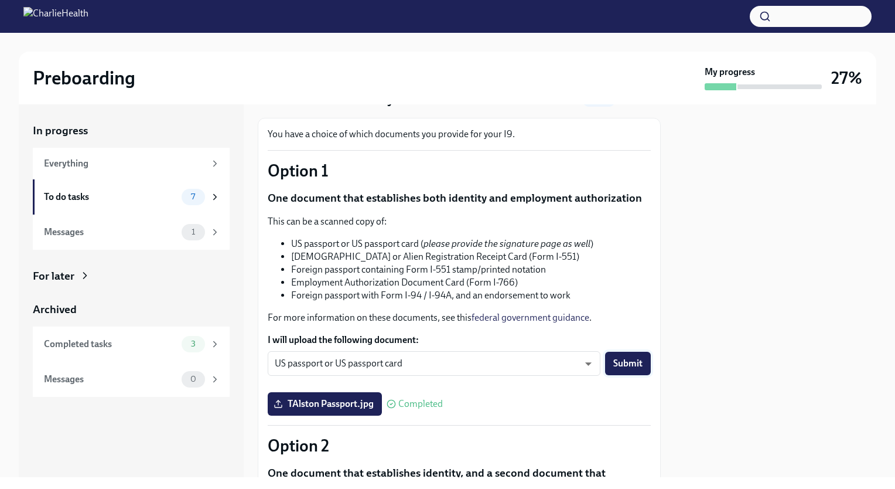
click at [628, 360] on span "Submit" at bounding box center [628, 363] width 29 height 12
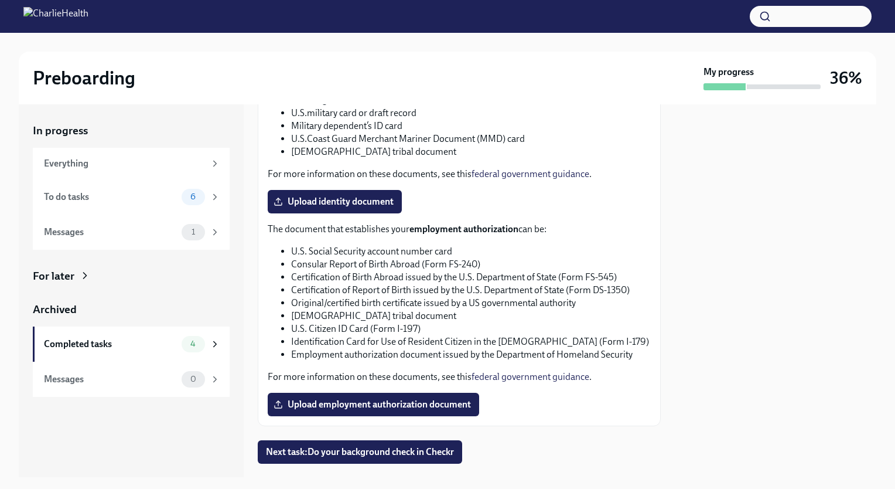
scroll to position [551, 0]
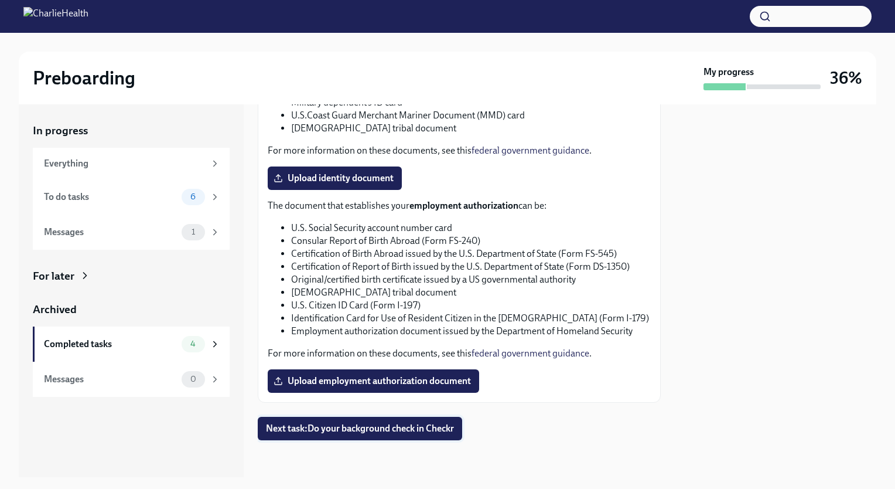
click at [437, 430] on span "Next task : Do your background check in Checkr" at bounding box center [360, 429] width 188 height 12
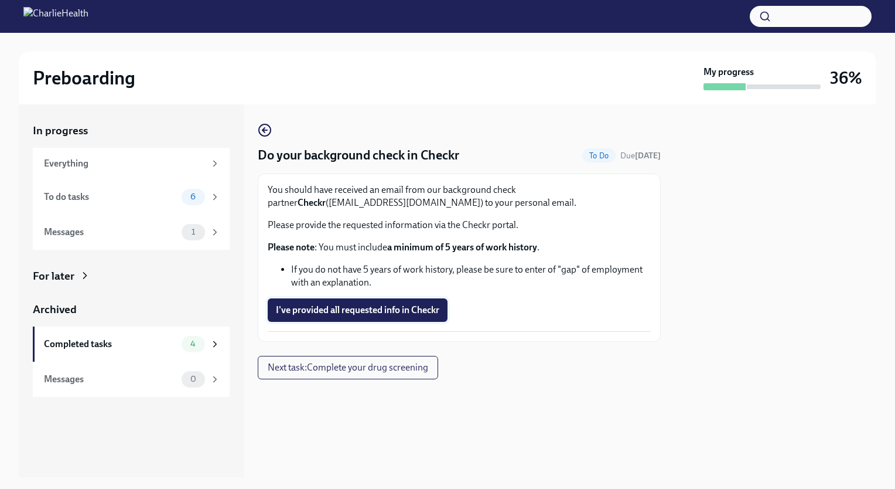
click at [417, 308] on span "I've provided all requested info in Checkr" at bounding box center [358, 310] width 164 height 12
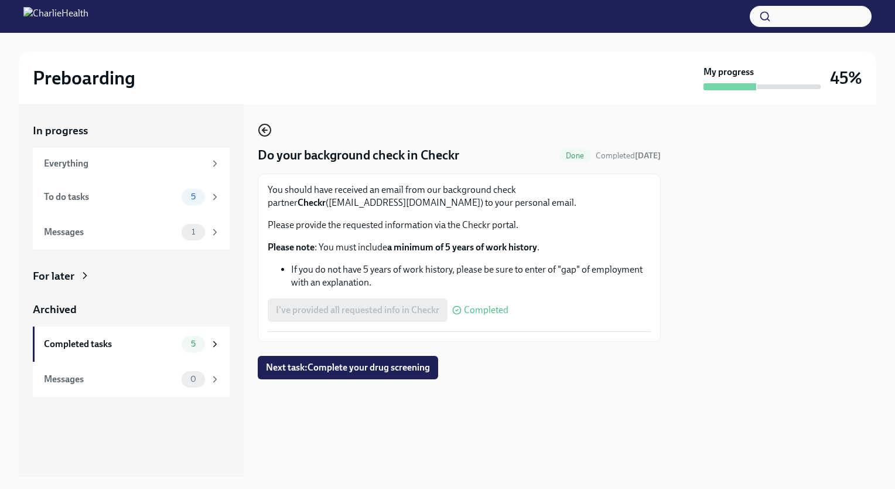
click at [264, 137] on icon "button" at bounding box center [265, 130] width 14 height 14
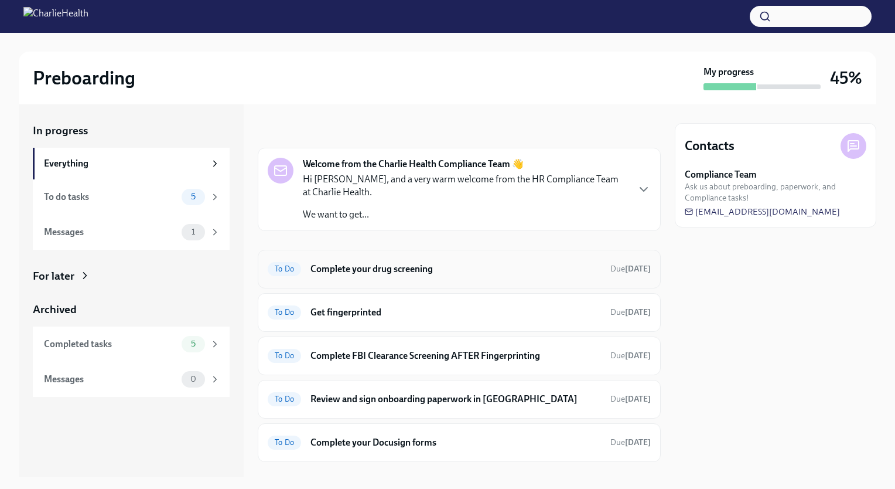
click at [413, 266] on h6 "Complete your drug screening" at bounding box center [456, 269] width 291 height 13
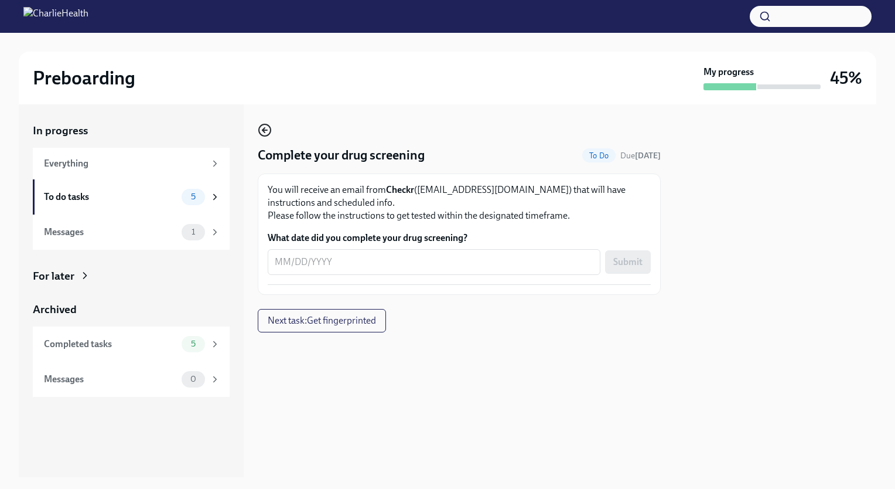
click at [261, 127] on icon "button" at bounding box center [265, 130] width 14 height 14
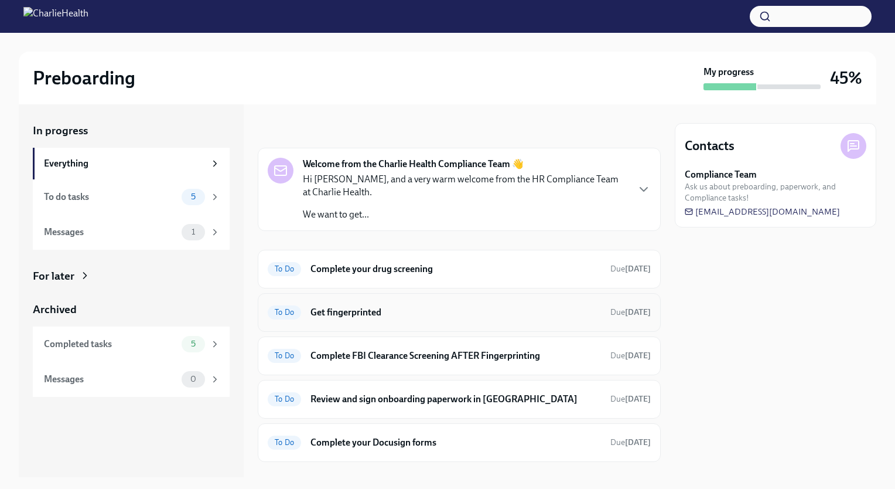
scroll to position [20, 0]
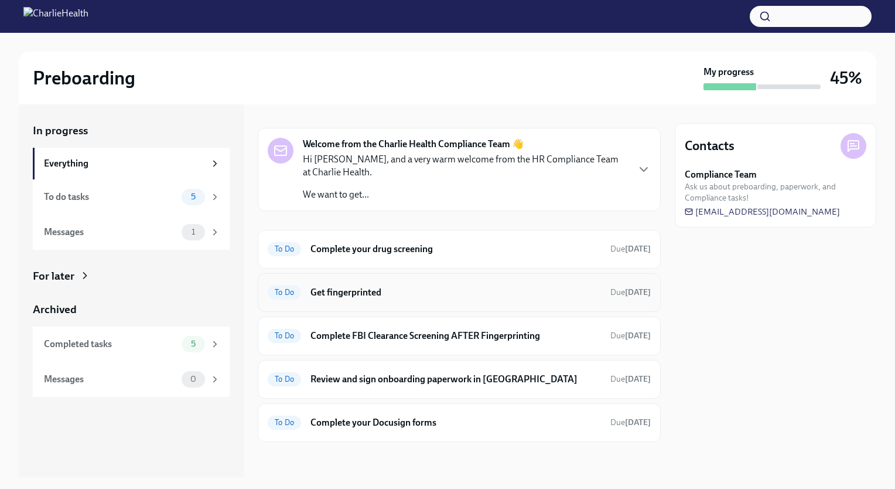
click at [374, 294] on h6 "Get fingerprinted" at bounding box center [456, 292] width 291 height 13
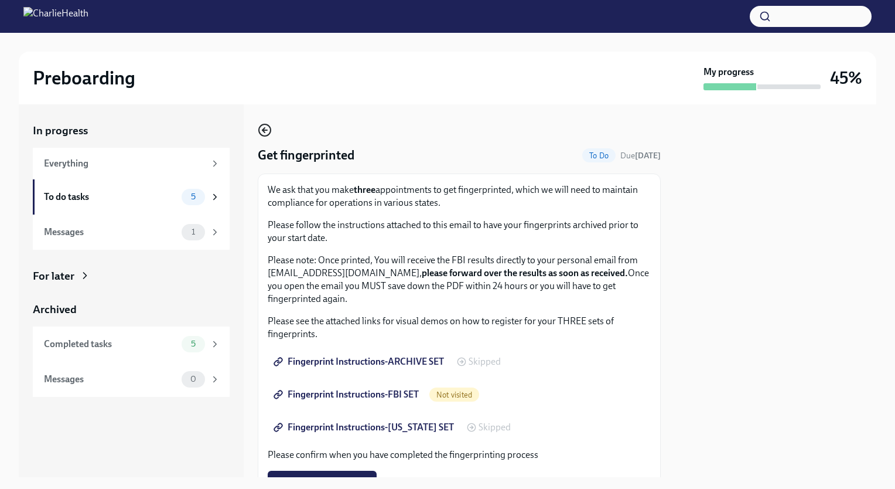
click at [261, 124] on icon "button" at bounding box center [265, 130] width 14 height 14
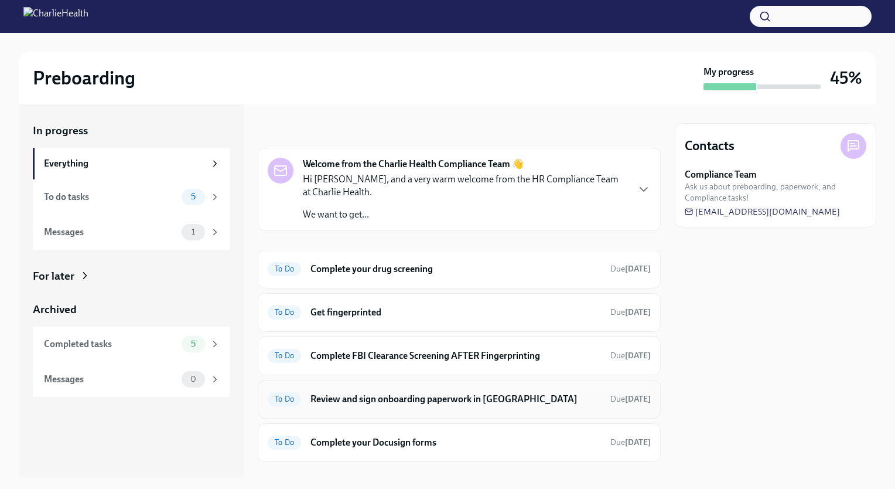
click at [425, 395] on h6 "Review and sign onboarding paperwork in [GEOGRAPHIC_DATA]" at bounding box center [456, 399] width 291 height 13
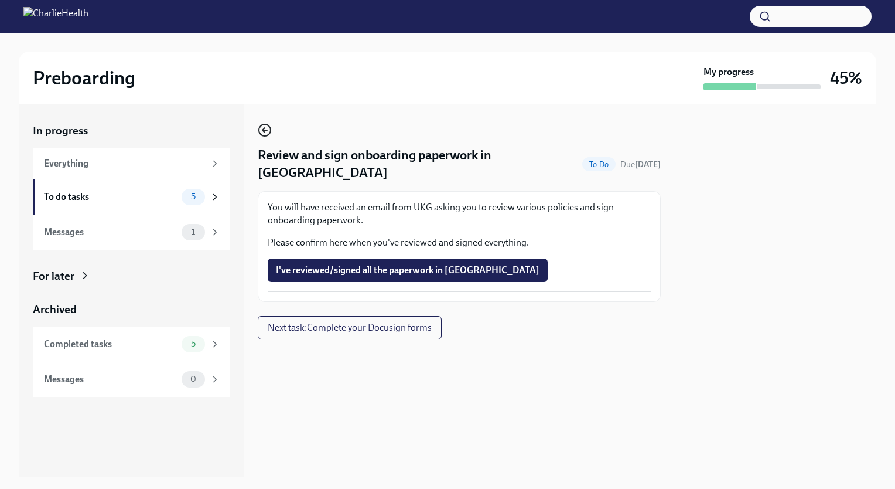
click at [267, 133] on icon "button" at bounding box center [265, 130] width 14 height 14
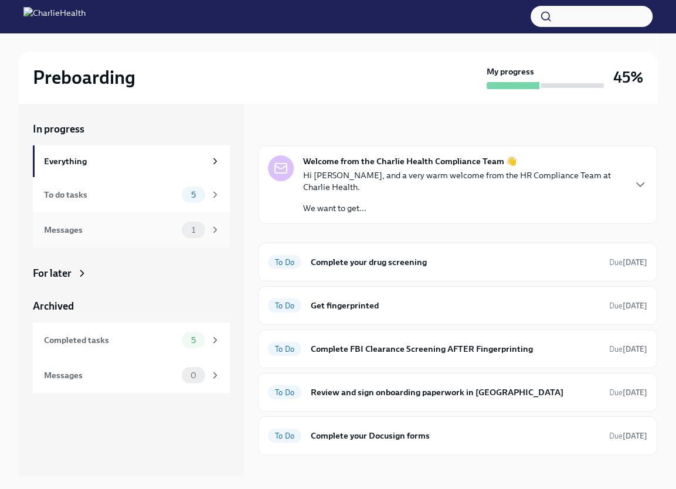
click at [152, 226] on div "Messages" at bounding box center [110, 229] width 133 height 13
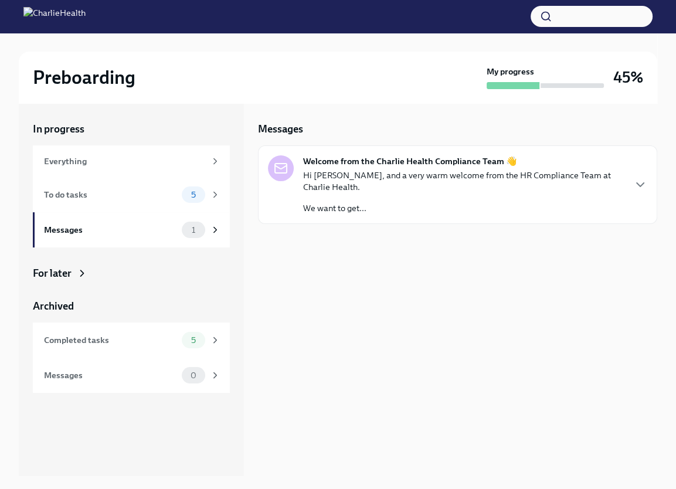
click at [455, 186] on p "Hi [PERSON_NAME], and a very warm welcome from the HR Compliance Team at Charli…" at bounding box center [463, 180] width 321 height 23
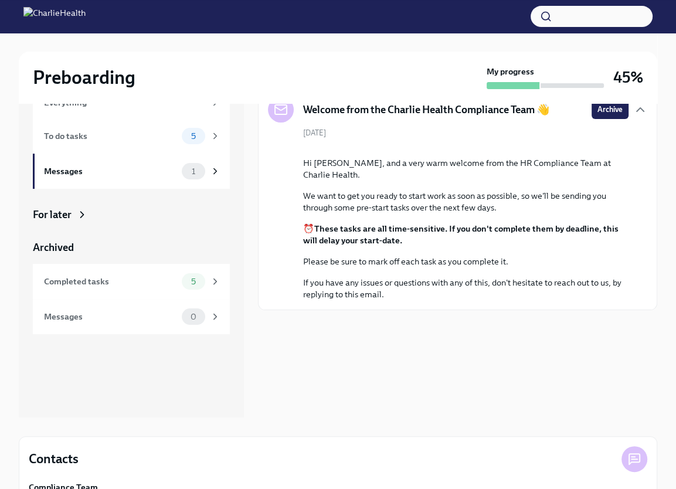
scroll to position [111, 0]
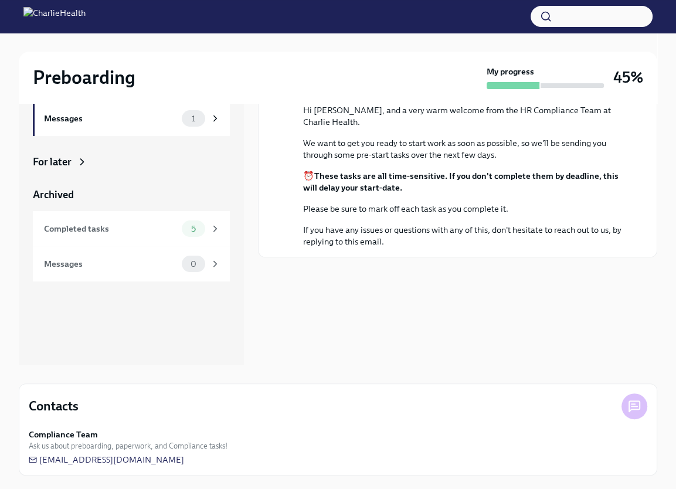
click at [633, 410] on icon at bounding box center [634, 406] width 14 height 14
click at [171, 460] on span "[EMAIL_ADDRESS][DOMAIN_NAME]" at bounding box center [106, 460] width 155 height 12
click at [486, 454] on div "Compliance Team Ask us about preboarding, paperwork, and Compliance tasks! newh…" at bounding box center [338, 446] width 618 height 37
click at [626, 405] on div at bounding box center [634, 406] width 26 height 26
click at [636, 405] on icon at bounding box center [634, 406] width 14 height 14
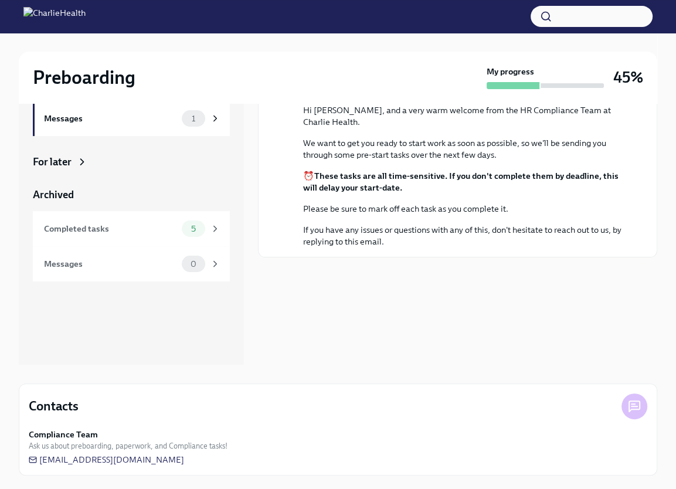
click at [75, 396] on div "Contacts" at bounding box center [338, 406] width 618 height 26
click at [128, 461] on span "[EMAIL_ADDRESS][DOMAIN_NAME]" at bounding box center [106, 460] width 155 height 12
click at [380, 439] on div "Compliance Team Ask us about preboarding, paperwork, and Compliance tasks!" at bounding box center [338, 439] width 618 height 23
drag, startPoint x: 218, startPoint y: 452, endPoint x: 32, endPoint y: 460, distance: 186.0
click at [32, 460] on div "Compliance Team Ask us about preboarding, paperwork, and Compliance tasks! newh…" at bounding box center [338, 446] width 618 height 37
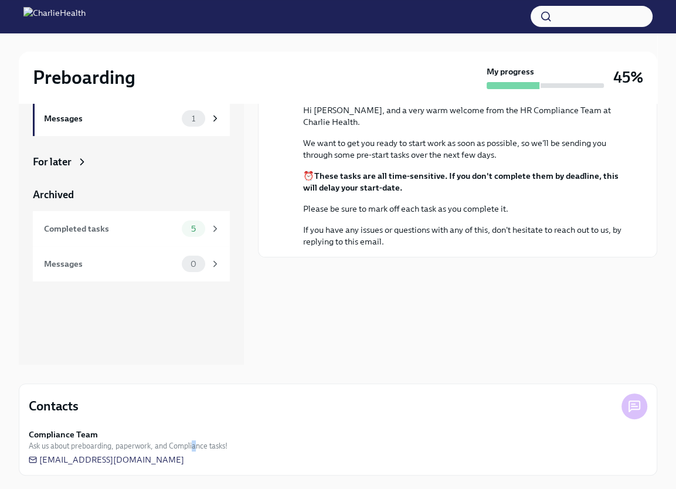
drag, startPoint x: 32, startPoint y: 460, endPoint x: 193, endPoint y: 454, distance: 160.7
click at [193, 454] on div "Compliance Team Ask us about preboarding, paperwork, and Compliance tasks! newh…" at bounding box center [338, 446] width 618 height 37
drag, startPoint x: 193, startPoint y: 454, endPoint x: 194, endPoint y: 462, distance: 8.3
click at [194, 462] on div "Compliance Team Ask us about preboarding, paperwork, and Compliance tasks! newh…" at bounding box center [338, 446] width 618 height 37
drag, startPoint x: 194, startPoint y: 462, endPoint x: 38, endPoint y: 461, distance: 155.9
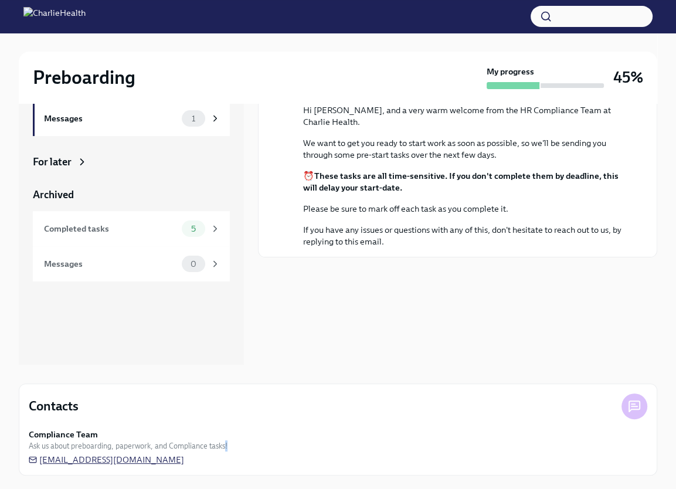
click at [38, 461] on div "Compliance Team Ask us about preboarding, paperwork, and Compliance tasks! newh…" at bounding box center [338, 446] width 618 height 37
drag, startPoint x: 216, startPoint y: 447, endPoint x: 189, endPoint y: 464, distance: 31.4
click at [189, 464] on div "Compliance Team Ask us about preboarding, paperwork, and Compliance tasks! newh…" at bounding box center [338, 446] width 618 height 37
click at [195, 461] on div "Compliance Team Ask us about preboarding, paperwork, and Compliance tasks! newh…" at bounding box center [338, 446] width 618 height 37
click at [183, 459] on span "[EMAIL_ADDRESS][DOMAIN_NAME]" at bounding box center [106, 460] width 155 height 12
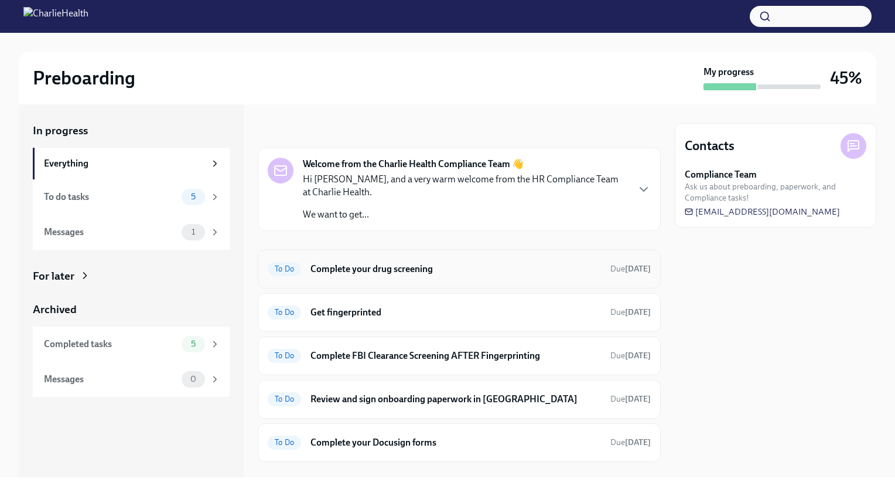
scroll to position [20, 0]
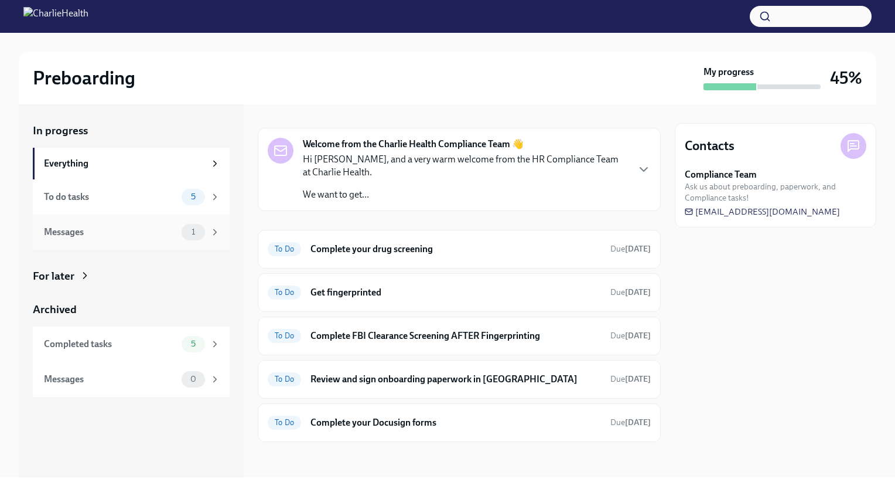
click at [205, 234] on div "1" at bounding box center [193, 232] width 23 height 16
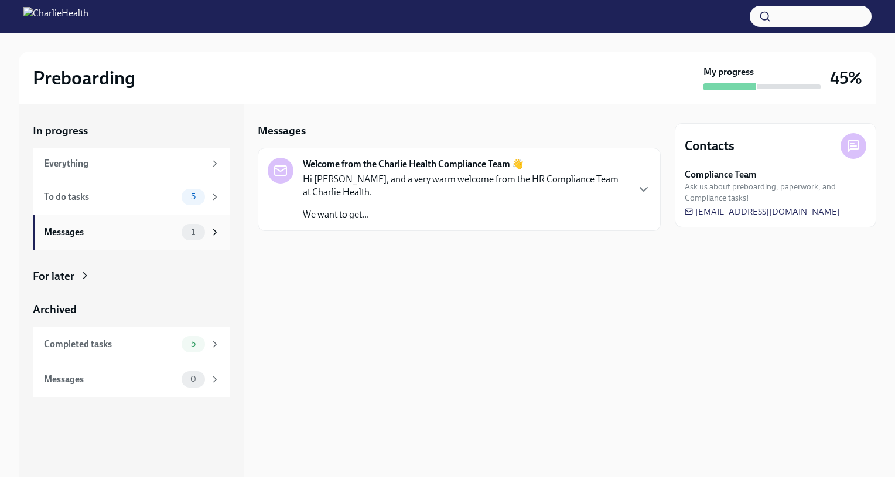
click at [205, 234] on div "1" at bounding box center [193, 232] width 23 height 16
click at [178, 192] on div "To do tasks 5" at bounding box center [132, 197] width 176 height 16
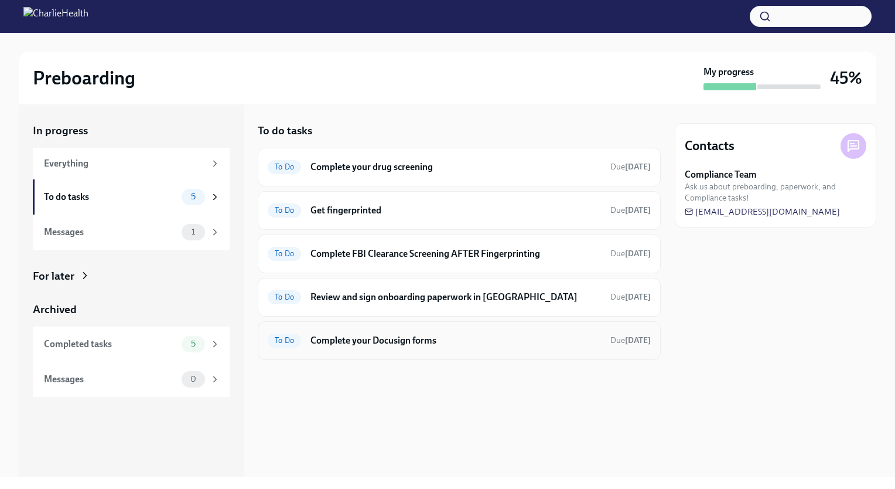
click at [413, 334] on h6 "Complete your Docusign forms" at bounding box center [456, 340] width 291 height 13
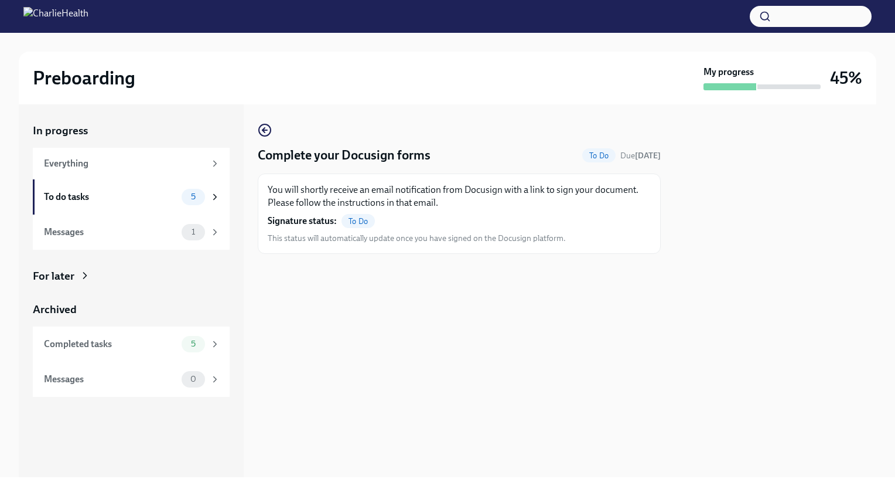
click at [481, 234] on span "This status will automatically update once you have signed on the Docusign plat…" at bounding box center [417, 238] width 298 height 11
click at [389, 191] on p "You will shortly receive an email notification from Docusign with a link to sig…" at bounding box center [459, 196] width 383 height 26
click at [270, 128] on circle "button" at bounding box center [265, 130] width 12 height 12
